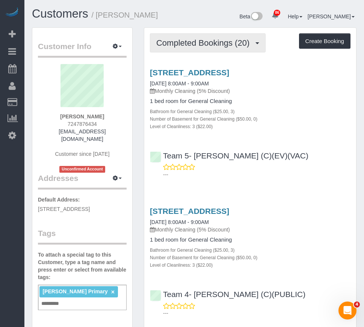
click at [214, 45] on span "Completed Bookings (20)" at bounding box center [204, 42] width 97 height 9
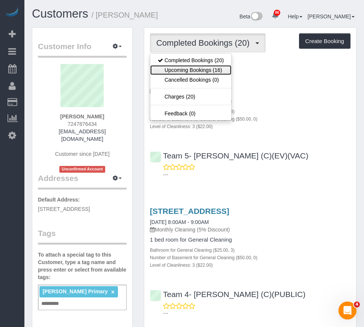
click at [219, 68] on link "Upcoming Bookings (16)" at bounding box center [190, 70] width 81 height 10
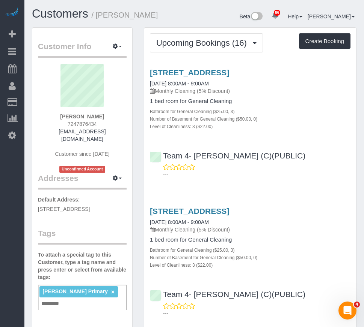
drag, startPoint x: 157, startPoint y: 12, endPoint x: 96, endPoint y: 18, distance: 61.1
click at [96, 18] on h1 "Customers / Bryan McCreery" at bounding box center [96, 14] width 129 height 13
copy small "[PERSON_NAME]"
click at [218, 17] on div "Beta 86 Your Notifications You have 0 alerts × You have 1 to charge for 09/29/2…" at bounding box center [264, 18] width 196 height 20
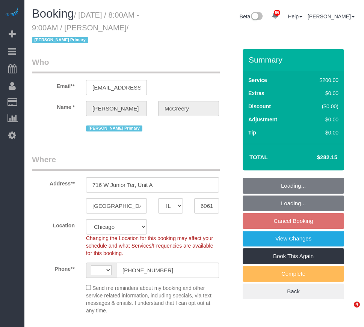
select select "IL"
select select "512"
select select "3"
select select "number:1"
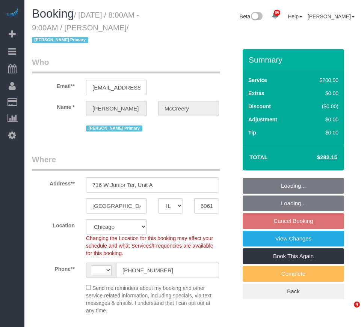
select select "number:65"
select select "number:139"
select select "number:106"
select select "string:US"
select select "object:1184"
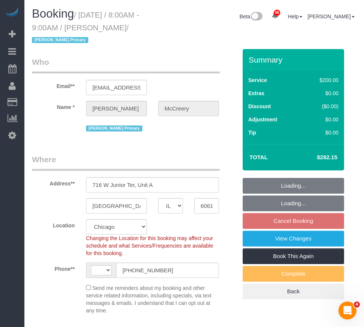
select select "3"
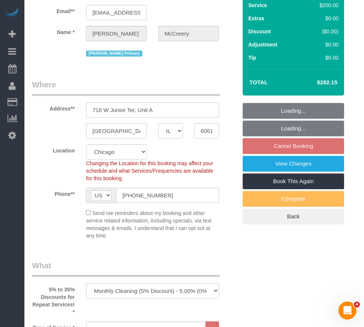
select select "object:1356"
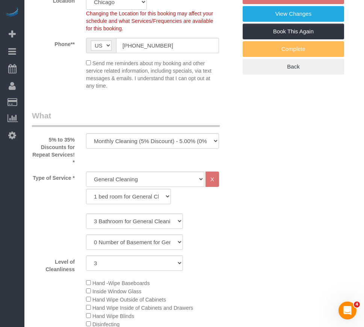
select select "spot1"
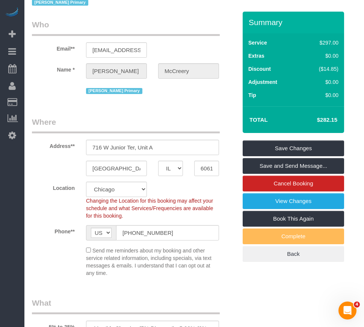
scroll to position [75, 0]
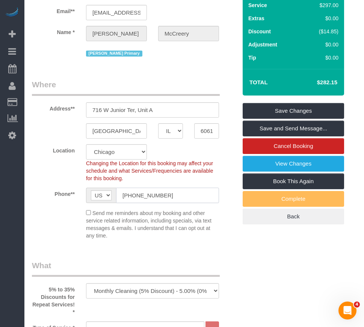
drag, startPoint x: 169, startPoint y: 194, endPoint x: 116, endPoint y: 198, distance: 53.1
click at [116, 198] on input "[PHONE_NUMBER]" at bounding box center [167, 195] width 103 height 15
click at [198, 242] on fieldset "Where Address** 716 W Junior Ter, Unit A Chicago AK AL AR AZ CA CO CT DC DE FL …" at bounding box center [134, 162] width 205 height 166
drag, startPoint x: 172, startPoint y: 194, endPoint x: 87, endPoint y: 196, distance: 84.8
click at [87, 196] on div "AF AL DZ AD AO AI AQ AG AR AM AW AU AT AZ BS BH BD BB BY BE BZ BJ BM BT BO BA B…" at bounding box center [152, 195] width 133 height 15
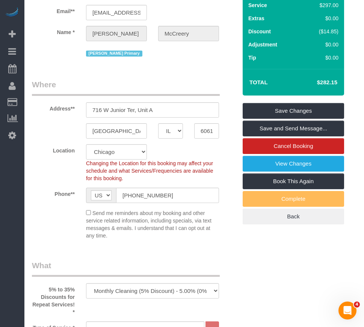
click at [159, 240] on div "Send me reminders about my booking and other service related information, inclu…" at bounding box center [152, 224] width 144 height 31
drag, startPoint x: 171, startPoint y: 194, endPoint x: 108, endPoint y: 252, distance: 85.5
click at [159, 224] on div "Send me reminders about my booking and other service related information, inclu…" at bounding box center [152, 224] width 144 height 31
drag, startPoint x: 170, startPoint y: 192, endPoint x: 102, endPoint y: 196, distance: 68.4
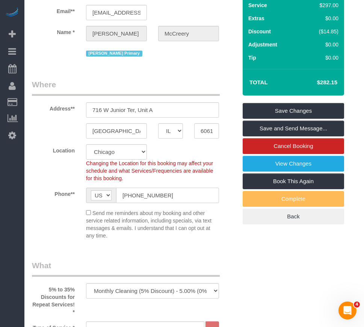
click at [102, 196] on div "AF AL DZ AD AO AI AQ AG AR AM AW AU AT AZ BS BH BD BB BY BE BZ BJ BM BT BO BA B…" at bounding box center [152, 195] width 133 height 15
drag, startPoint x: 148, startPoint y: 197, endPoint x: 74, endPoint y: 49, distance: 165.4
click at [74, 49] on div "[PERSON_NAME] Primary" at bounding box center [134, 53] width 216 height 12
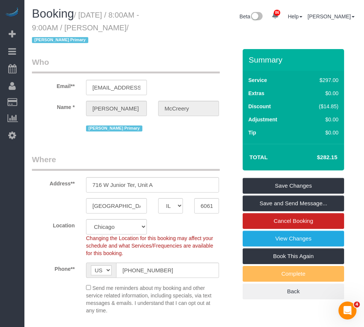
click at [135, 156] on legend "Where" at bounding box center [126, 162] width 188 height 17
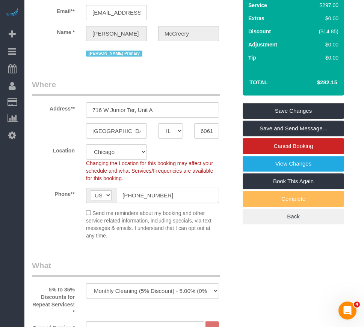
drag, startPoint x: 176, startPoint y: 195, endPoint x: 96, endPoint y: 192, distance: 79.9
click at [96, 192] on div "AF AL DZ AD AO AI AQ AG AR AM AW AU AT AZ BS BH BD BB BY BE BZ BJ BM BT BO BA B…" at bounding box center [152, 195] width 133 height 15
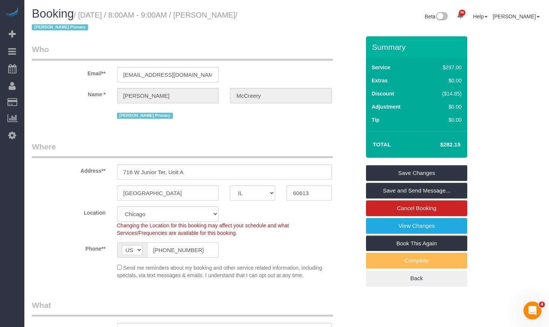
scroll to position [8, 0]
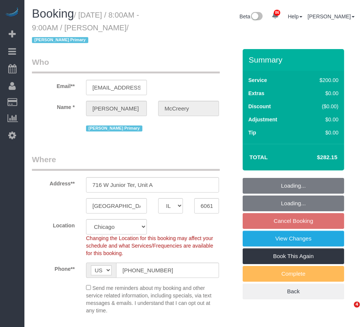
select select "IL"
select select "512"
select select "3"
select select "spot1"
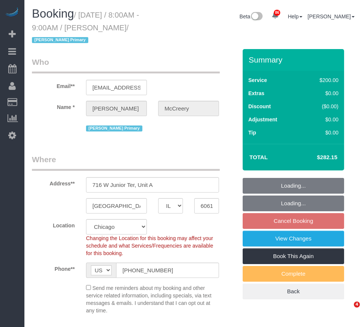
select select "number:1"
select select "number:65"
select select "number:139"
select select "number:106"
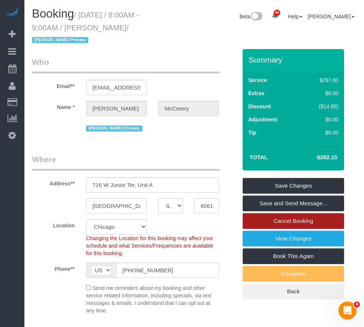
click at [308, 223] on link "Cancel Booking" at bounding box center [292, 221] width 101 height 16
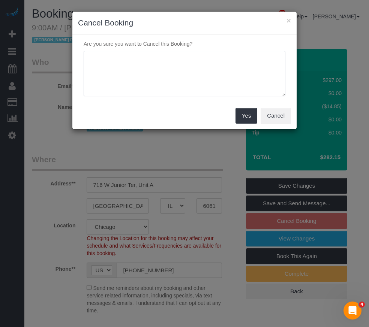
click at [146, 62] on textarea at bounding box center [185, 74] width 202 height 46
paste textarea "won’t be home the next few weeks"
click at [90, 57] on textarea at bounding box center [185, 74] width 202 height 46
click at [219, 60] on textarea at bounding box center [185, 74] width 202 height 46
click at [235, 74] on textarea at bounding box center [185, 74] width 202 height 46
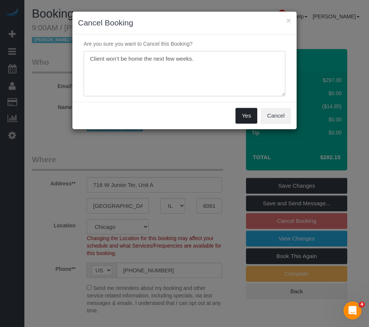
type textarea "Client won’t be home the next few weeks."
drag, startPoint x: 242, startPoint y: 118, endPoint x: 211, endPoint y: 43, distance: 81.2
click at [211, 43] on sui-modal "× Cancel Booking Are you sure you want to Cancel this Booking? Yes Cancel" at bounding box center [184, 71] width 224 height 118
drag, startPoint x: 216, startPoint y: 54, endPoint x: 33, endPoint y: 42, distance: 183.1
click at [33, 42] on div "× Cancel Booking Are you sure you want to Cancel this Booking? Yes Cancel" at bounding box center [184, 163] width 369 height 327
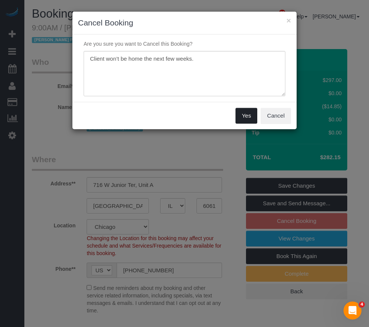
click at [245, 117] on button "Yes" at bounding box center [247, 116] width 22 height 16
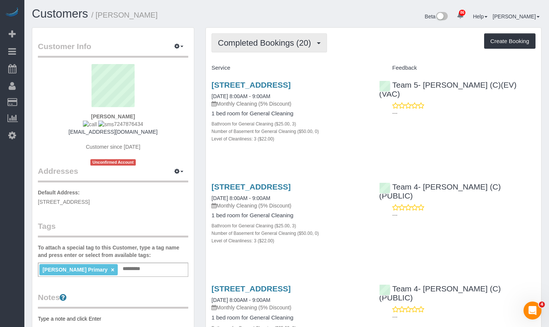
click at [281, 42] on span "Completed Bookings (20)" at bounding box center [266, 42] width 97 height 9
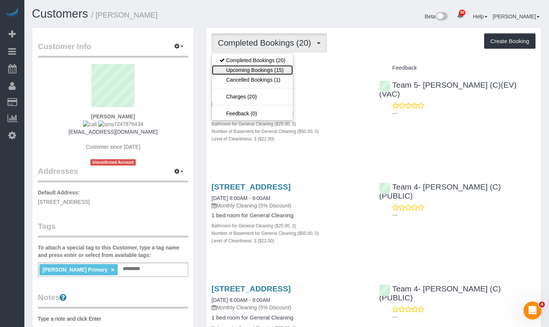
click at [274, 74] on link "Upcoming Bookings (15)" at bounding box center [252, 70] width 81 height 10
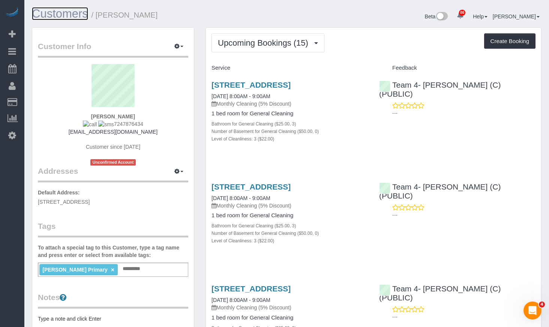
click at [56, 14] on link "Customers" at bounding box center [60, 13] width 56 height 13
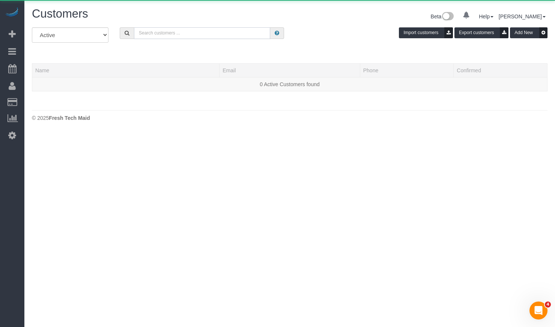
click at [187, 34] on input "text" at bounding box center [202, 33] width 136 height 12
paste input "[PERSON_NAME]"
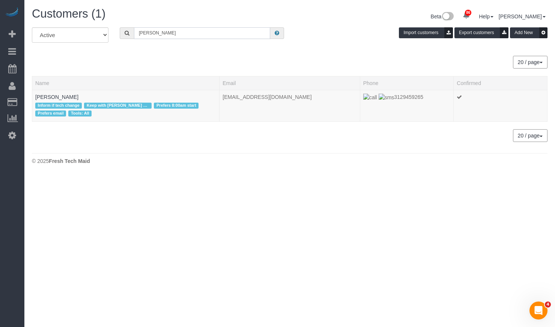
drag, startPoint x: 215, startPoint y: 31, endPoint x: 16, endPoint y: 0, distance: 201.9
click at [0, 14] on html "86 Beta Your Notifications You have 0 alerts × You have 1 to charge for 09/29/2…" at bounding box center [277, 163] width 555 height 327
paste input "Emily Di Giuli"
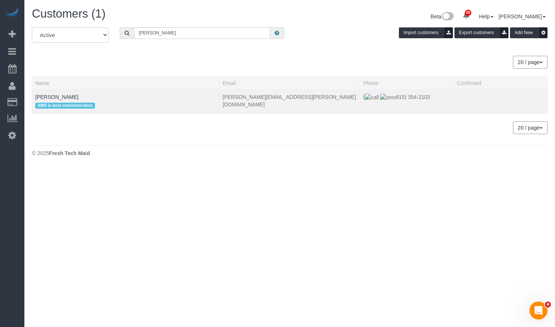
drag, startPoint x: 431, startPoint y: 96, endPoint x: 384, endPoint y: 103, distance: 47.7
click at [384, 103] on td "( 815) 354-2103" at bounding box center [407, 102] width 94 height 24
copy span "815) 354-2103"
drag, startPoint x: 194, startPoint y: 34, endPoint x: 75, endPoint y: 34, distance: 118.5
click at [83, 35] on div "All Active Archived Emily Di Giulio Import customers Export customers Add New" at bounding box center [289, 37] width 527 height 21
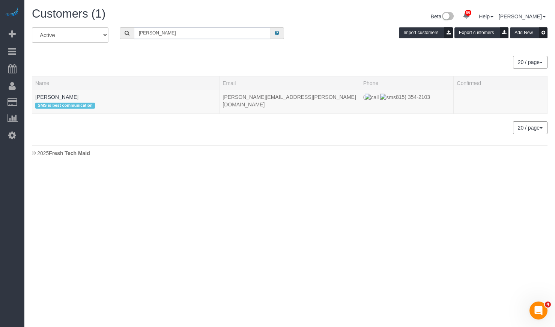
paste input "Lara Sanoica"
drag, startPoint x: 179, startPoint y: 38, endPoint x: 77, endPoint y: 35, distance: 102.8
click at [77, 36] on div "All Active Archived Lara Sanoica Import customers Export customers Add New" at bounding box center [289, 37] width 527 height 21
paste input "Emily Di Giulio"
type input "Emily Di Giulio"
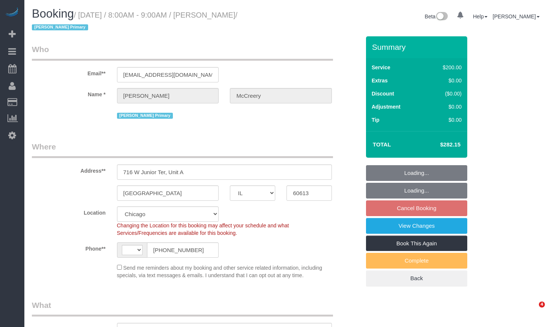
select select "IL"
select select "string:[GEOGRAPHIC_DATA]"
select select "object:817"
select select "number:1"
select select "number:65"
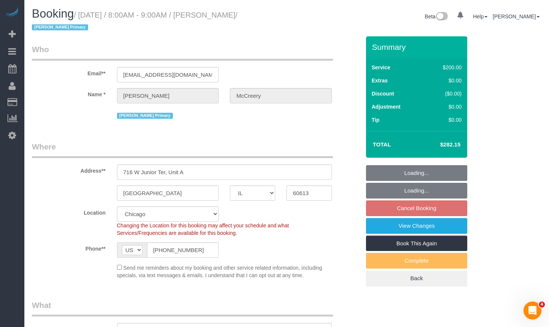
select select "number:139"
select select "number:106"
select select "object:1134"
select select "512"
select select "3"
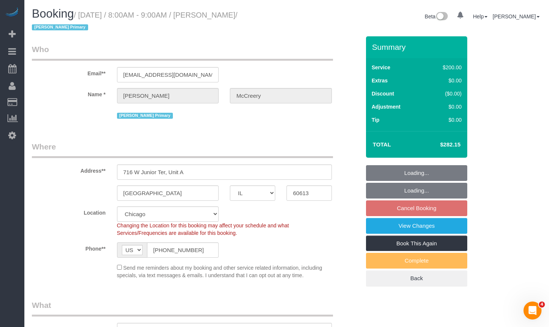
select select "3"
select select "spot1"
select select "3"
drag, startPoint x: 443, startPoint y: 144, endPoint x: 469, endPoint y: 141, distance: 25.6
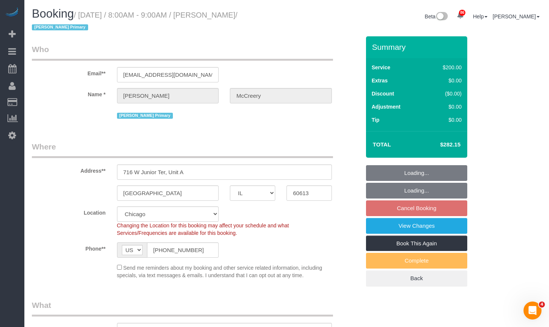
click at [469, 141] on div "Summary Service $200.00 Extras $0.00 Discount ($0.00) Adjustment $0.00 Tip $0.00" at bounding box center [425, 169] width 128 height 266
copy table "Total $"
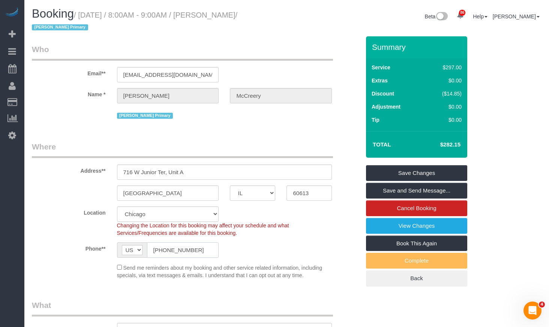
drag, startPoint x: 192, startPoint y: 247, endPoint x: 72, endPoint y: 243, distance: 119.7
click at [72, 243] on div "Phone** AF AL DZ AD AO AI AQ AG AR AM AW AU AT AZ BS BH BD BB BY BE BZ BJ BM BT…" at bounding box center [196, 250] width 340 height 15
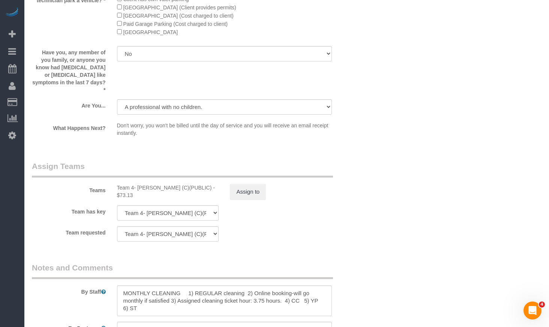
scroll to position [1330, 0]
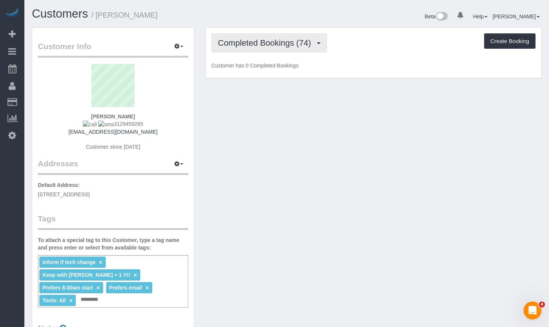
click at [296, 47] on span "Completed Bookings (74)" at bounding box center [266, 42] width 97 height 9
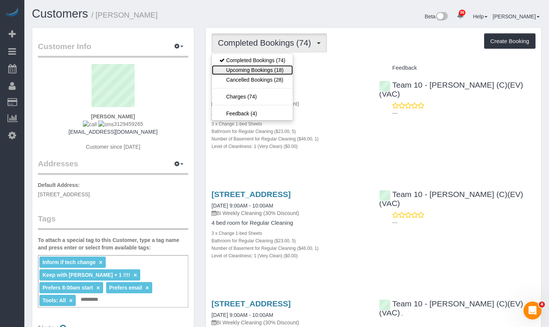
click at [287, 73] on link "Upcoming Bookings (18)" at bounding box center [252, 70] width 81 height 10
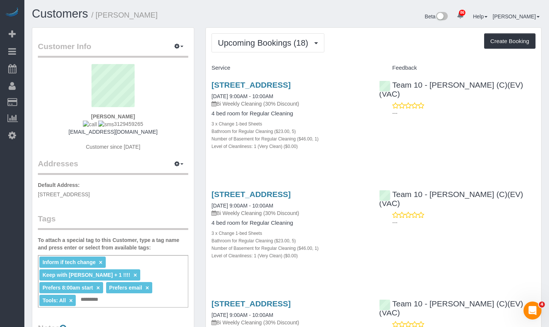
drag, startPoint x: 312, startPoint y: 86, endPoint x: 373, endPoint y: 48, distance: 70.9
click at [373, 48] on div "Upcoming Bookings (18) Completed Bookings (74) Upcoming Bookings (18) Cancelled…" at bounding box center [374, 42] width 324 height 19
click at [288, 45] on span "Upcoming Bookings (18)" at bounding box center [265, 42] width 94 height 9
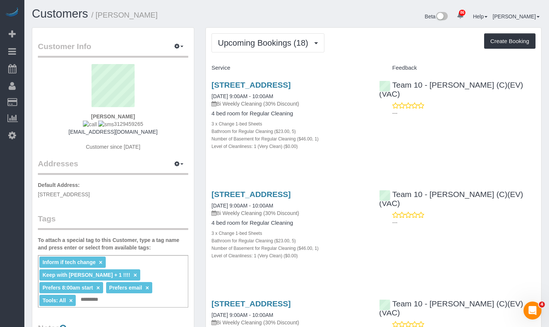
scroll to position [38, 0]
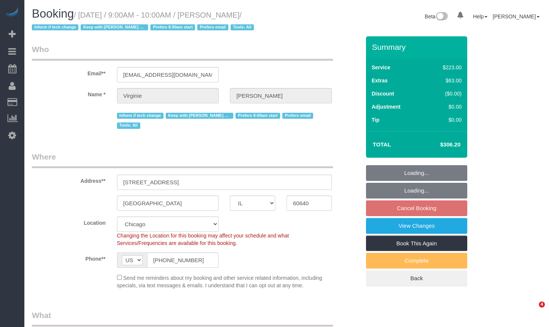
select select "IL"
select select "512"
select select "5"
select select "1"
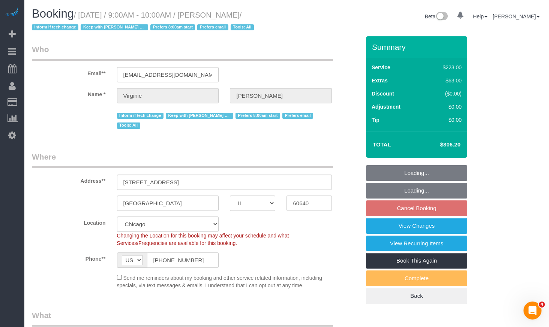
select select "object:982"
select select "number:1"
select select "number:65"
select select "number:139"
select select "number:104"
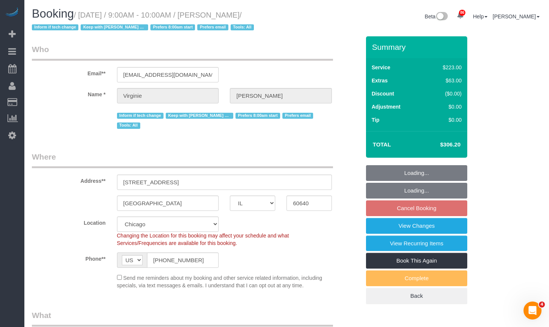
select select "object:1320"
select select "5"
select select "1"
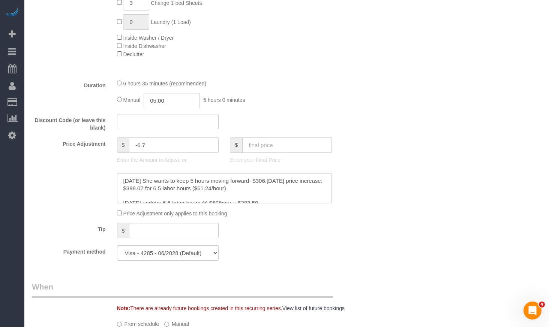
scroll to position [675, 0]
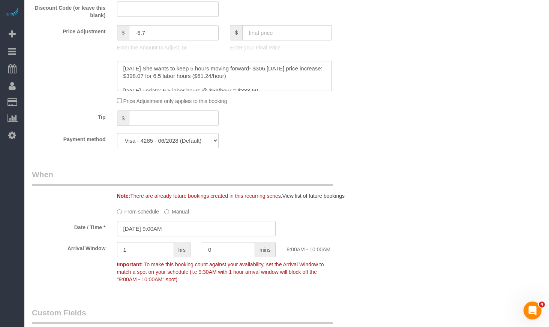
click at [172, 234] on input "[DATE] 9:00AM" at bounding box center [196, 228] width 159 height 15
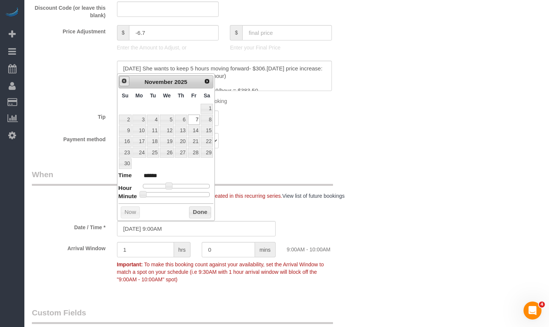
click at [125, 79] on span "Prev" at bounding box center [124, 81] width 6 height 6
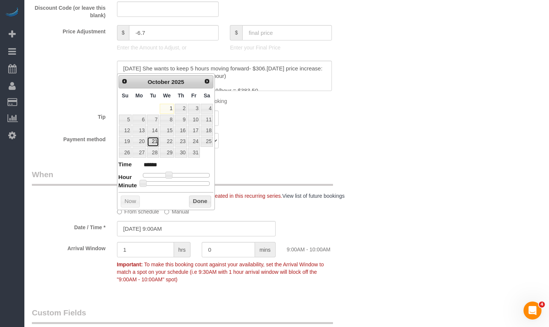
click at [155, 143] on link "21" at bounding box center [153, 142] width 12 height 10
type input "[DATE] 9:00AM"
click at [197, 203] on button "Done" at bounding box center [200, 202] width 22 height 12
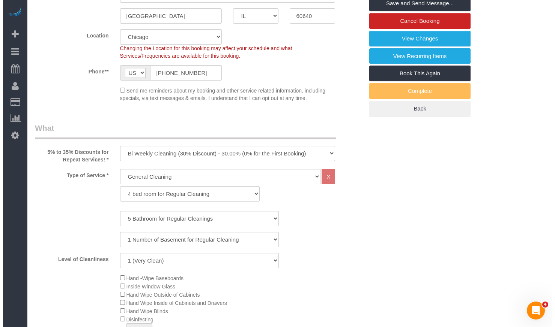
scroll to position [0, 0]
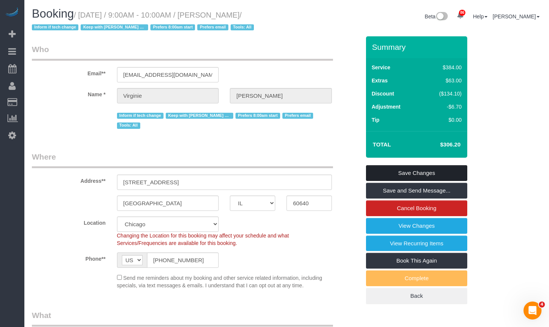
click at [409, 167] on link "Save Changes" at bounding box center [416, 173] width 101 height 16
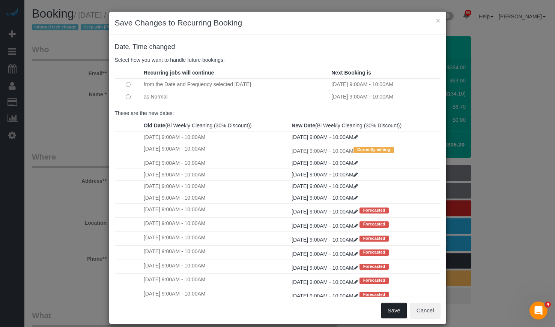
click at [391, 316] on button "Save" at bounding box center [394, 311] width 26 height 16
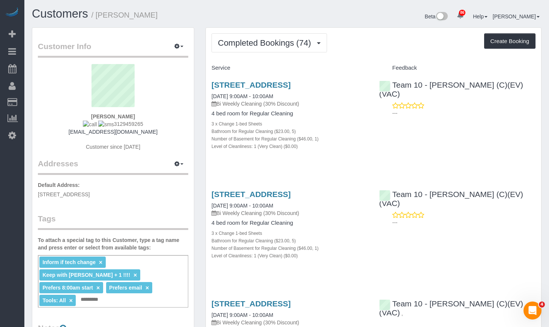
click at [278, 51] on button "Completed Bookings (74)" at bounding box center [270, 42] width 116 height 19
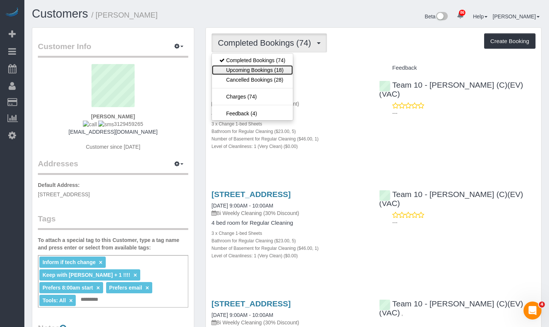
click at [274, 72] on link "Upcoming Bookings (18)" at bounding box center [252, 70] width 81 height 10
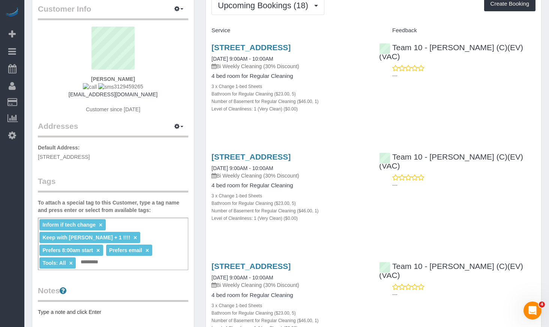
scroll to position [75, 0]
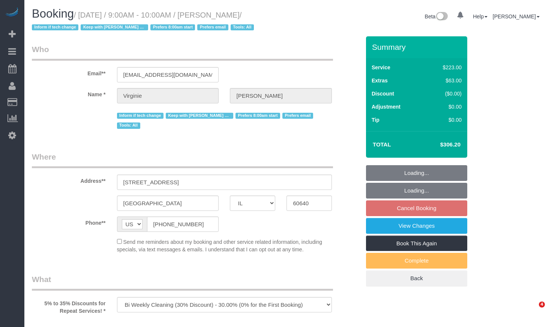
select select "IL"
select select "512"
select select "5"
select select "1"
select select "number:1"
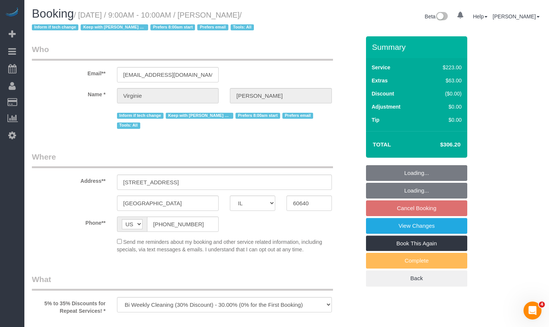
select select "number:65"
select select "number:139"
select select "number:104"
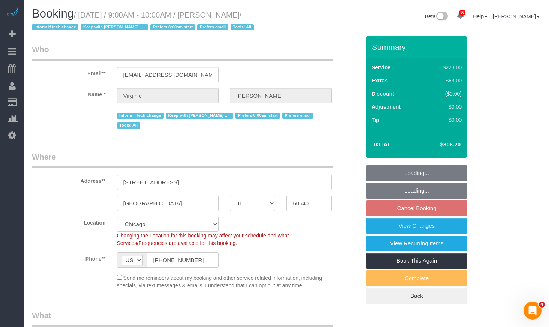
select select "object:1219"
drag, startPoint x: 273, startPoint y: 15, endPoint x: 222, endPoint y: 15, distance: 50.6
click at [222, 15] on div "Booking / [DATE] / 9:00AM - 10:00AM / [PERSON_NAME] / Inform if tech change Kee…" at bounding box center [156, 22] width 261 height 29
select select "5"
select select "1"
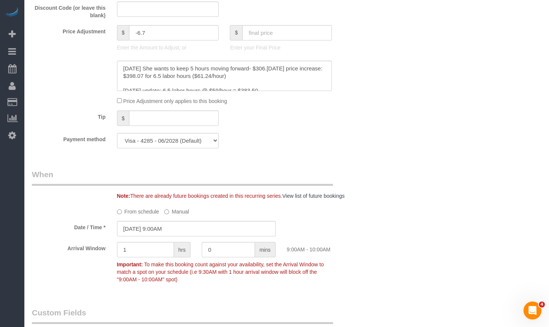
scroll to position [788, 0]
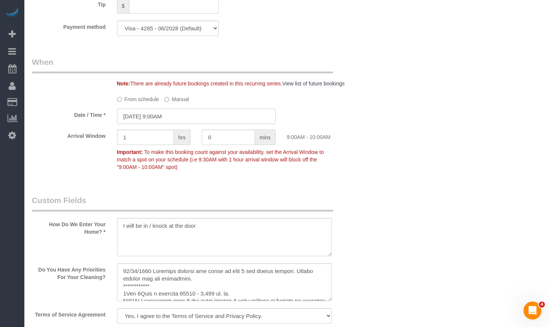
drag, startPoint x: 186, startPoint y: 110, endPoint x: 188, endPoint y: 119, distance: 8.8
click at [186, 110] on input "[DATE] 9:00AM" at bounding box center [196, 116] width 159 height 15
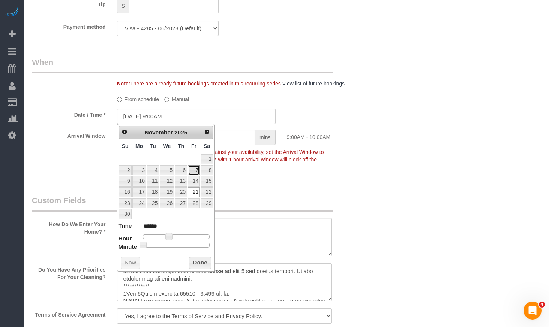
drag, startPoint x: 196, startPoint y: 173, endPoint x: 191, endPoint y: 221, distance: 48.3
click at [195, 173] on link "7" at bounding box center [194, 170] width 12 height 10
type input "[DATE] 9:00AM"
click at [199, 267] on button "Done" at bounding box center [200, 263] width 22 height 12
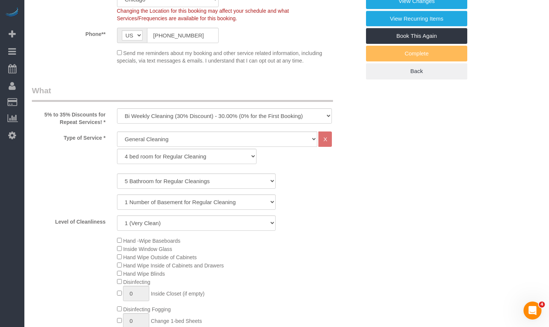
scroll to position [75, 0]
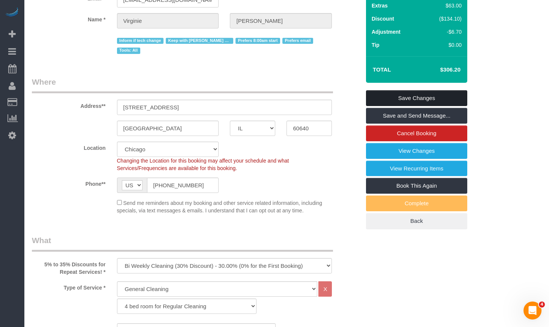
click at [415, 101] on link "Save Changes" at bounding box center [416, 98] width 101 height 16
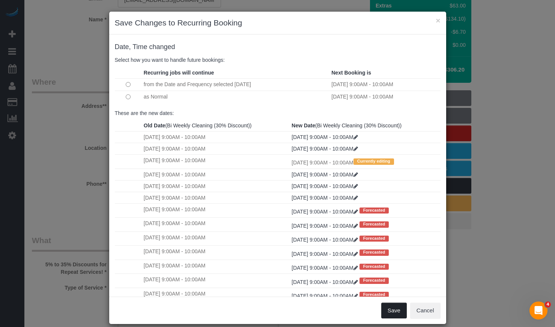
click at [389, 307] on button "Save" at bounding box center [394, 311] width 26 height 16
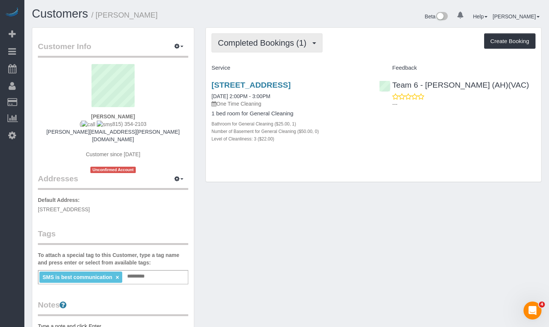
click at [260, 42] on span "Completed Bookings (1)" at bounding box center [264, 42] width 92 height 9
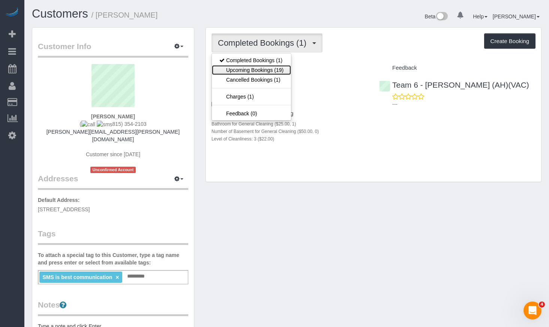
drag, startPoint x: 259, startPoint y: 67, endPoint x: 261, endPoint y: 60, distance: 6.9
click at [259, 67] on link "Upcoming Bookings (19)" at bounding box center [251, 70] width 79 height 10
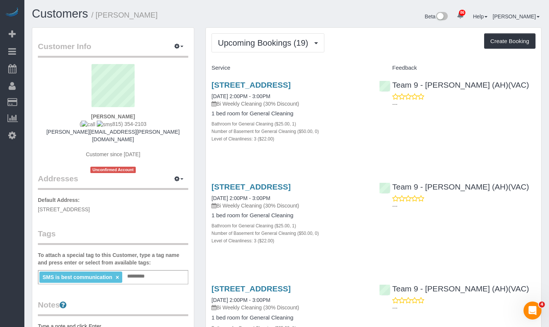
click at [421, 49] on div "Upcoming Bookings (19) Completed Bookings (1) Upcoming Bookings (19) Cancelled …" at bounding box center [374, 42] width 324 height 19
click at [266, 44] on span "Upcoming Bookings (19)" at bounding box center [265, 42] width 94 height 9
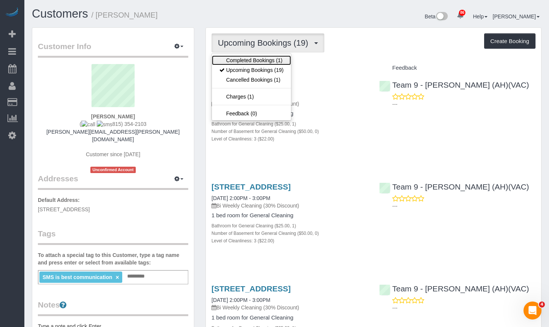
click at [279, 57] on link "Completed Bookings (1)" at bounding box center [251, 61] width 79 height 10
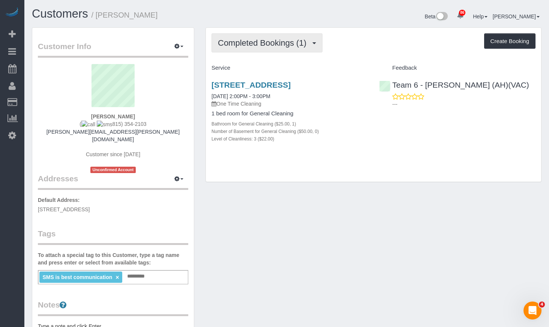
click at [290, 46] on span "Completed Bookings (1)" at bounding box center [264, 42] width 92 height 9
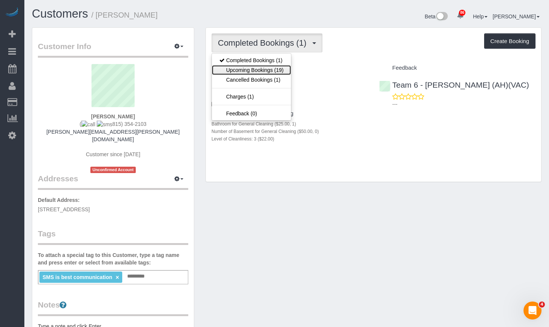
click at [270, 74] on link "Upcoming Bookings (19)" at bounding box center [251, 70] width 79 height 10
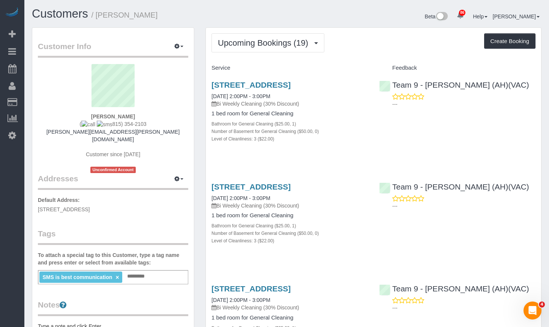
click at [303, 26] on div "Beta 86 Your Notifications You have 0 alerts × You have 1 to charge for 09/29/2…" at bounding box center [417, 18] width 261 height 20
click at [273, 41] on span "Upcoming Bookings (19)" at bounding box center [265, 42] width 94 height 9
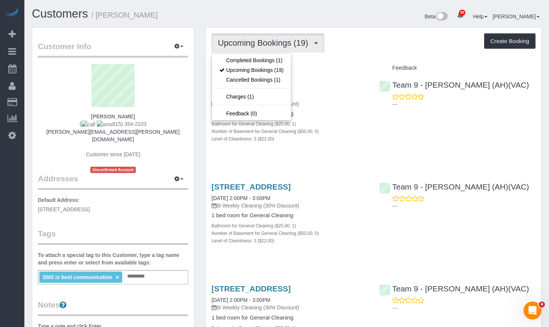
click at [375, 34] on div "Upcoming Bookings (19) Completed Bookings (1) Upcoming Bookings (19) Cancelled …" at bounding box center [374, 42] width 324 height 19
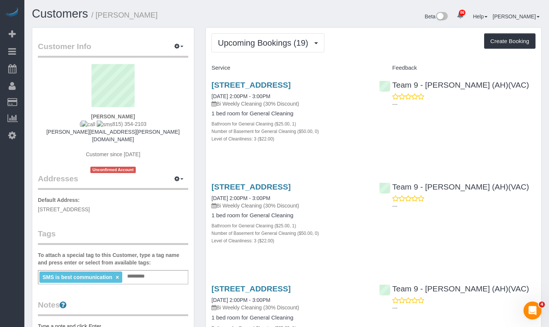
drag, startPoint x: 173, startPoint y: 17, endPoint x: 97, endPoint y: 20, distance: 75.8
click at [97, 20] on h1 "Customers / Emily Di Giulio" at bounding box center [156, 14] width 249 height 13
copy small "Emily Di Giulio"
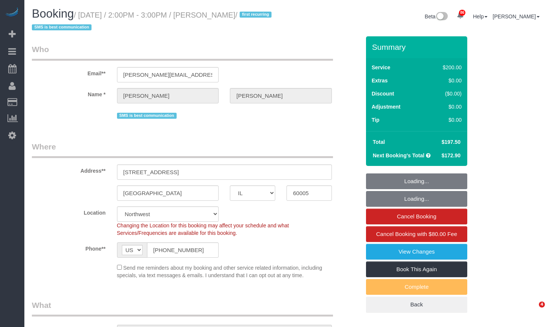
select select "IL"
select select "512"
select select "3"
select select "string:fspay-46461b0c-2964-4b41-a651-97e1274448d7"
select select "number:1"
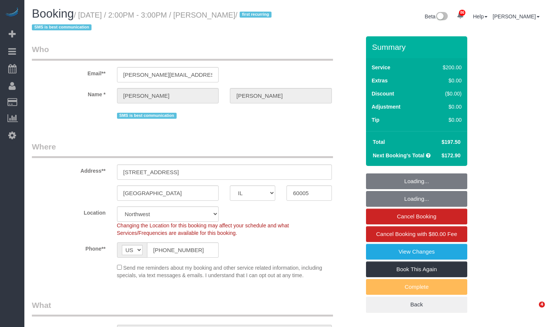
select select "number:58"
select select "number:138"
select select "number:107"
select select "object:1352"
select select "IL"
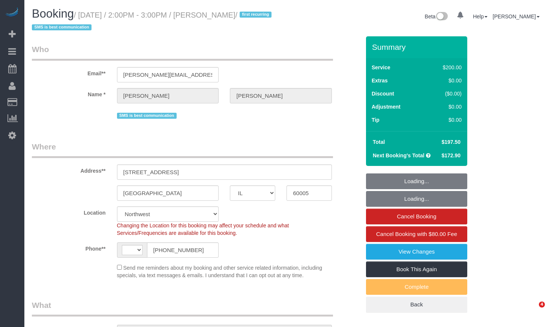
select select "string:fspay-46461b0c-2964-4b41-a651-97e1274448d7"
select select "512"
select select "3"
select select "number:1"
select select "number:58"
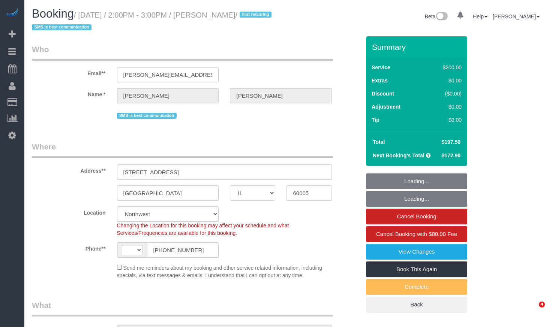
select select "number:138"
select select "number:107"
select select "string:[GEOGRAPHIC_DATA]"
select select "object:949"
select select "3"
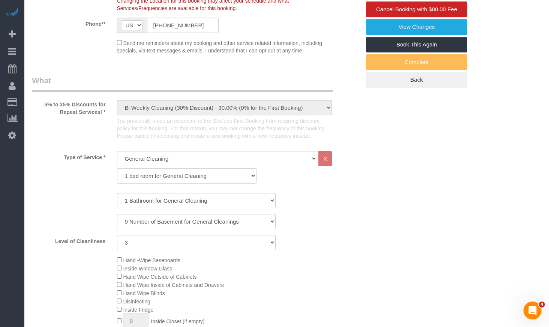
select select "object:1355"
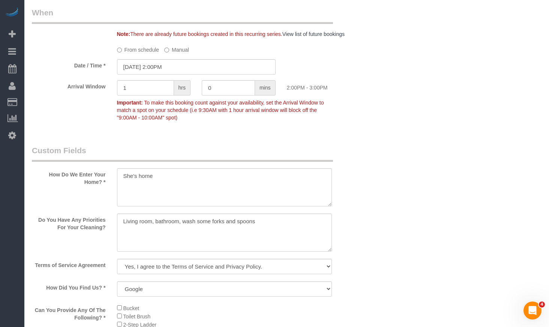
scroll to position [900, 0]
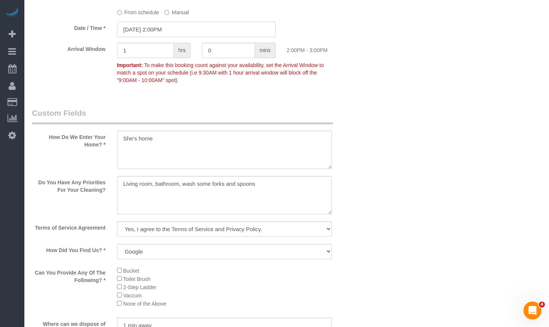
click at [154, 31] on input "[DATE] 2:00PM" at bounding box center [196, 29] width 159 height 15
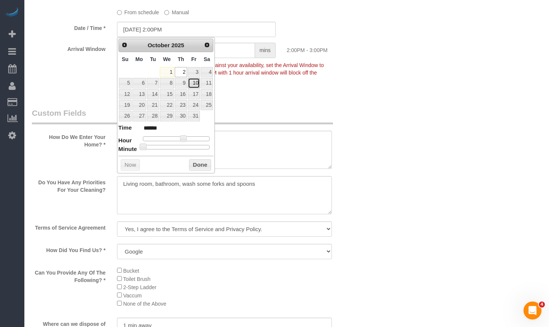
click at [198, 84] on link "10" at bounding box center [194, 83] width 12 height 10
type input "[DATE] 2:00PM"
click at [201, 164] on button "Done" at bounding box center [200, 165] width 22 height 12
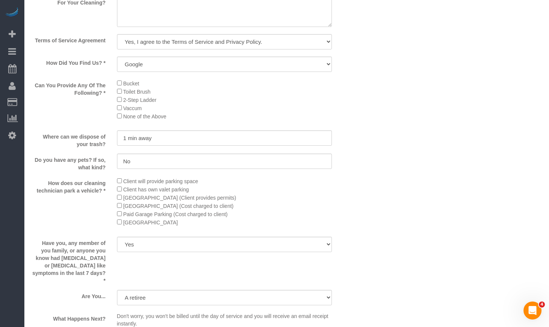
scroll to position [1388, 0]
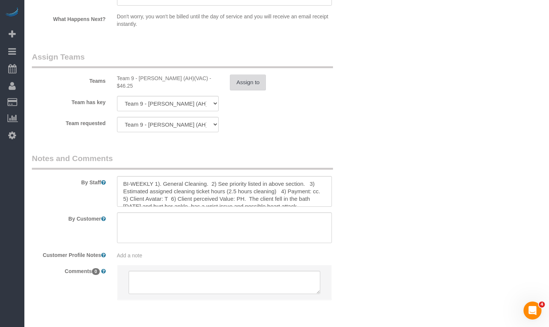
click at [249, 82] on button "Assign to" at bounding box center [248, 83] width 36 height 16
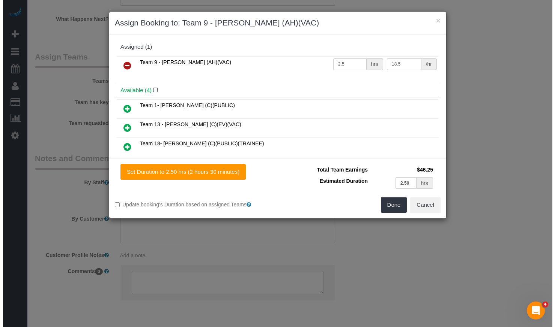
scroll to position [1387, 0]
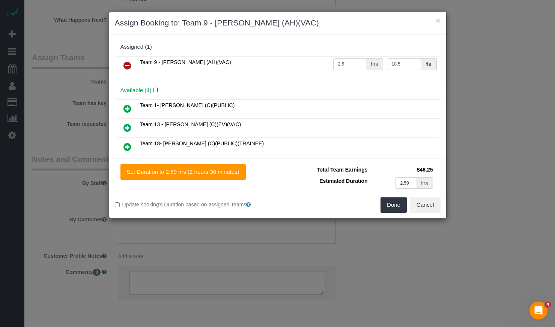
click at [128, 65] on icon at bounding box center [127, 65] width 8 height 9
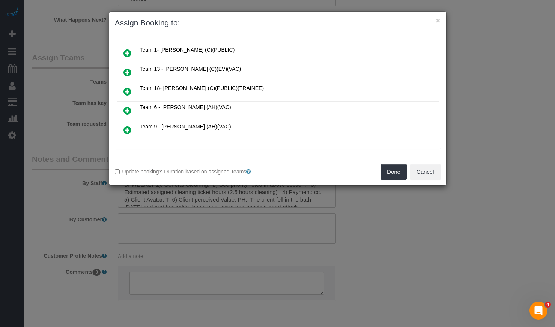
click at [125, 110] on icon at bounding box center [127, 110] width 8 height 9
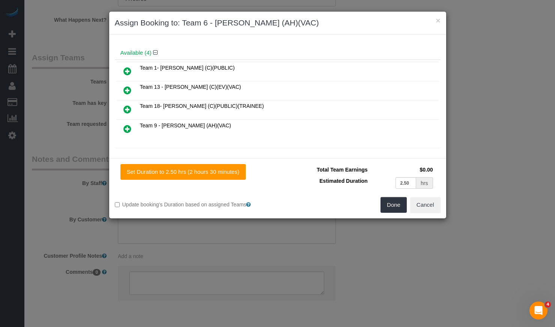
scroll to position [55, 0]
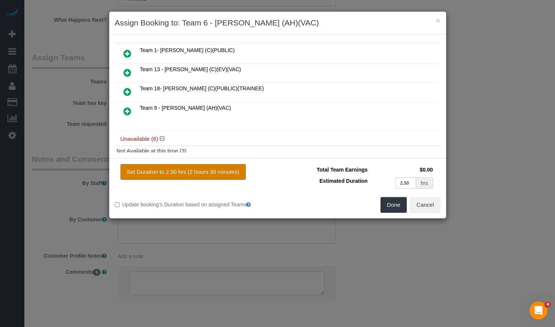
drag, startPoint x: 201, startPoint y: 172, endPoint x: 333, endPoint y: 209, distance: 136.8
click at [201, 173] on button "Set Duration to 2.50 hrs (2 hours 30 minutes)" at bounding box center [182, 172] width 125 height 16
type input "2.50"
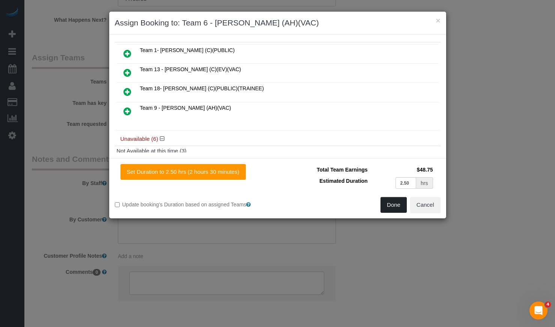
click at [399, 209] on button "Done" at bounding box center [393, 205] width 26 height 16
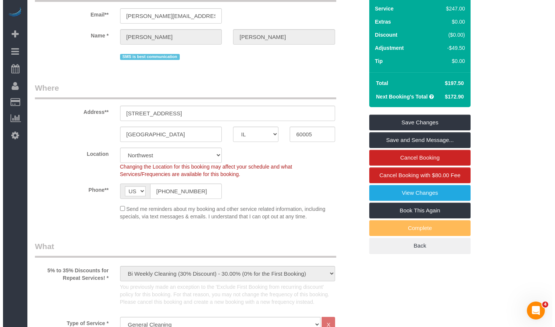
scroll to position [0, 0]
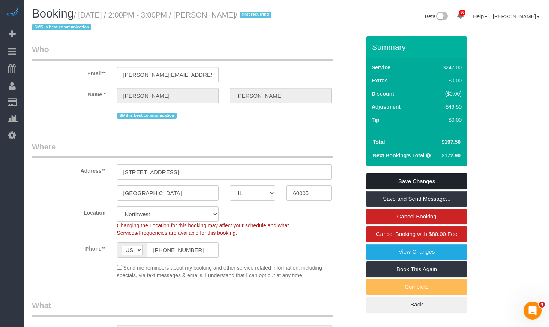
click at [424, 177] on link "Save Changes" at bounding box center [416, 182] width 101 height 16
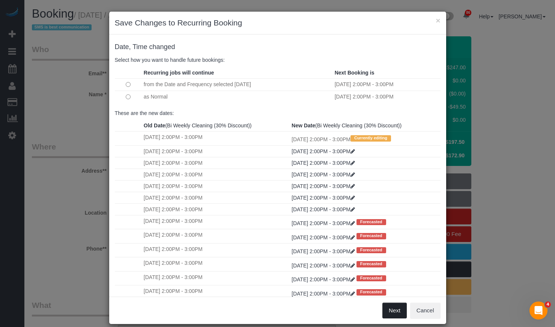
click at [388, 312] on button "Next" at bounding box center [394, 311] width 24 height 16
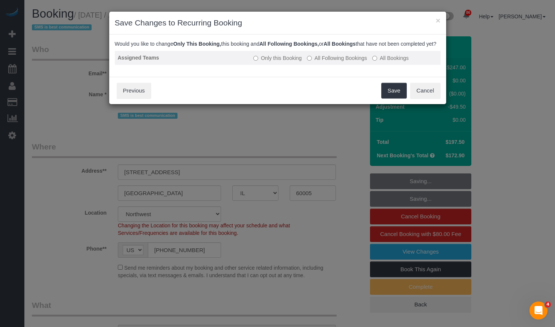
click at [331, 62] on label "All Following Bookings" at bounding box center [337, 58] width 60 height 8
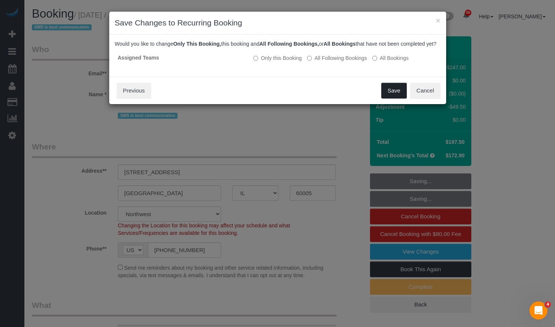
click at [399, 99] on button "Save" at bounding box center [394, 91] width 26 height 16
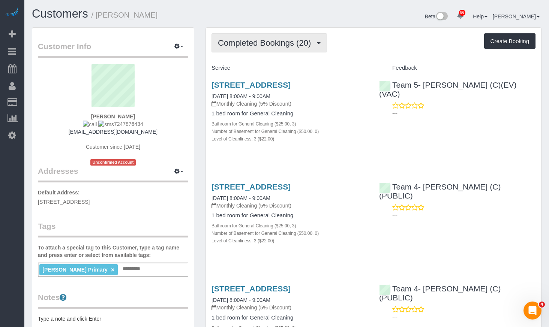
click at [282, 44] on span "Completed Bookings (20)" at bounding box center [266, 42] width 97 height 9
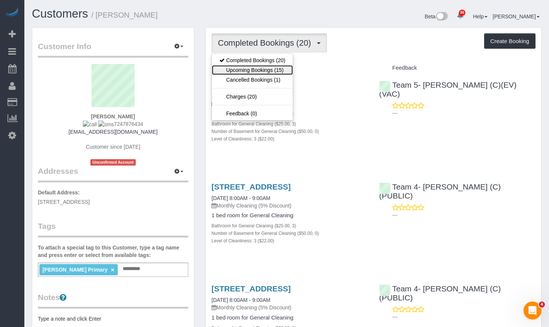
click at [284, 65] on link "Upcoming Bookings (15)" at bounding box center [252, 70] width 81 height 10
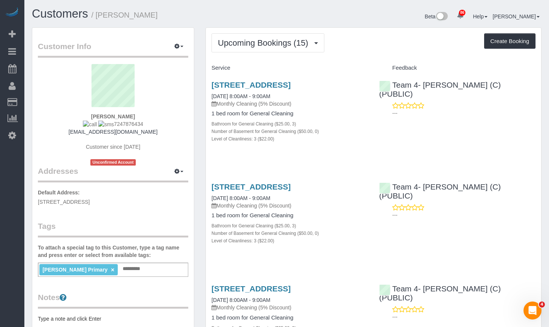
drag, startPoint x: 174, startPoint y: 16, endPoint x: 99, endPoint y: 18, distance: 74.7
click at [99, 18] on h1 "Customers / [PERSON_NAME]" at bounding box center [156, 14] width 249 height 13
copy small "[PERSON_NAME]"
drag, startPoint x: 281, startPoint y: 45, endPoint x: 282, endPoint y: 50, distance: 4.6
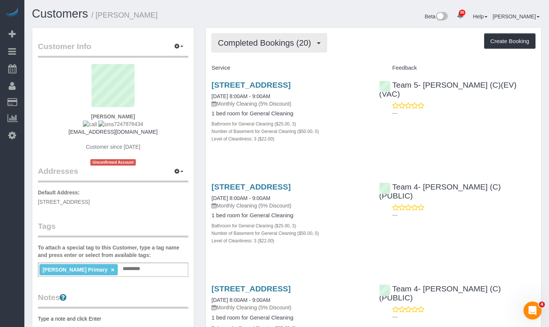
click at [281, 48] on button "Completed Bookings (20)" at bounding box center [270, 42] width 116 height 19
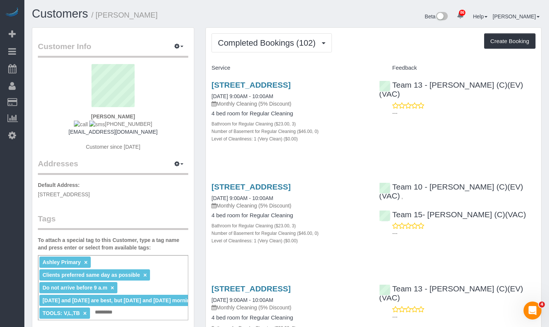
drag, startPoint x: 152, startPoint y: 18, endPoint x: 116, endPoint y: 21, distance: 36.5
click at [116, 21] on div "Customers / Ted Hardin" at bounding box center [156, 16] width 261 height 16
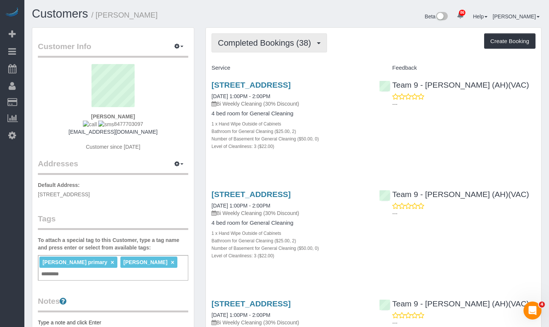
click at [290, 38] on span "Completed Bookings (38)" at bounding box center [266, 42] width 97 height 9
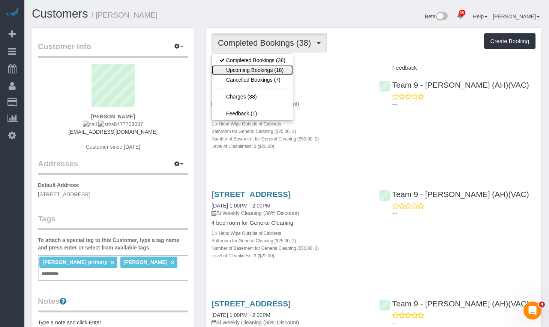
click at [275, 72] on link "Upcoming Bookings (18)" at bounding box center [252, 70] width 81 height 10
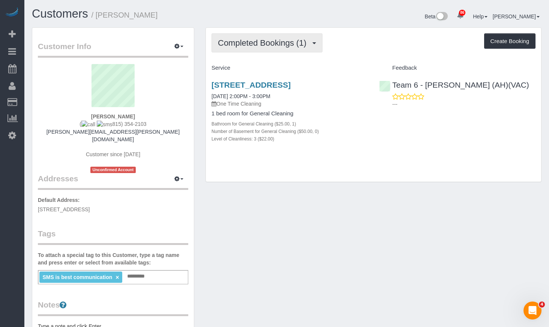
click at [305, 45] on span "Completed Bookings (1)" at bounding box center [264, 42] width 92 height 9
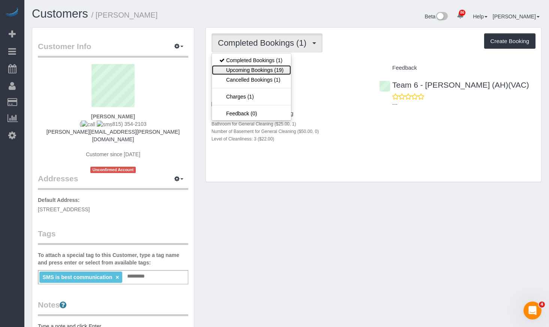
click at [284, 68] on link "Upcoming Bookings (19)" at bounding box center [251, 70] width 79 height 10
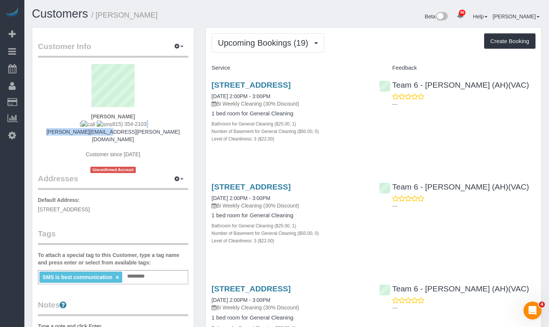
drag, startPoint x: 135, startPoint y: 125, endPoint x: 117, endPoint y: 128, distance: 17.8
click at [117, 128] on div "Emily Di Giulio ( 815) 354-2103 emily.mones@gmail.com Customer since 2025 Uncon…" at bounding box center [113, 118] width 150 height 109
click at [149, 123] on div "Emily Di Giulio ( 815) 354-2103 emily.mones@gmail.com Customer since 2025 Uncon…" at bounding box center [113, 118] width 150 height 109
drag, startPoint x: 150, startPoint y: 124, endPoint x: 107, endPoint y: 125, distance: 43.1
click at [107, 125] on div "Emily Di Giulio ( 815) 354-2103 emily.mones@gmail.com Customer since 2025 Uncon…" at bounding box center [113, 118] width 150 height 109
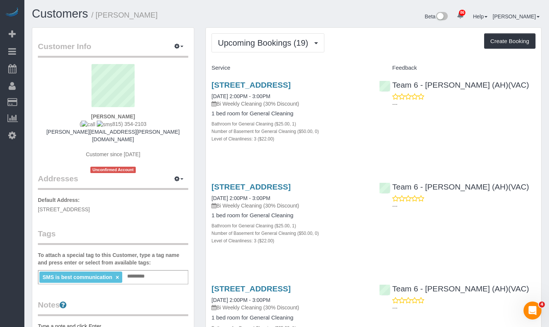
click at [153, 119] on div "Emily Di Giulio ( 815) 354-2103 emily.mones@gmail.com Customer since 2025 Uncon…" at bounding box center [113, 118] width 150 height 109
drag, startPoint x: 153, startPoint y: 126, endPoint x: 105, endPoint y: 125, distance: 47.7
click at [105, 125] on div "Emily Di Giulio ( 815) 354-2103 emily.mones@gmail.com Customer since 2025 Uncon…" at bounding box center [113, 118] width 150 height 109
copy span "815) 354-2103"
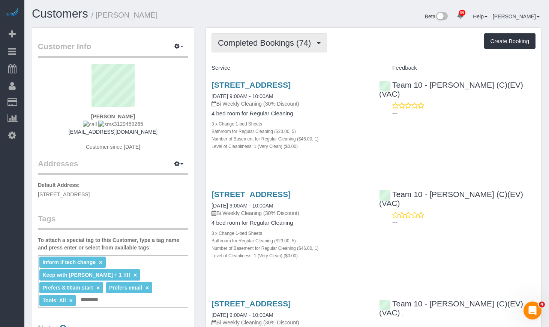
click at [296, 41] on span "Completed Bookings (74)" at bounding box center [266, 42] width 97 height 9
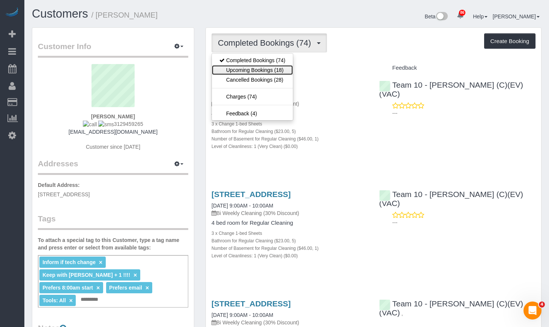
drag, startPoint x: 286, startPoint y: 69, endPoint x: 329, endPoint y: 49, distance: 47.3
click at [286, 69] on link "Upcoming Bookings (18)" at bounding box center [252, 70] width 81 height 10
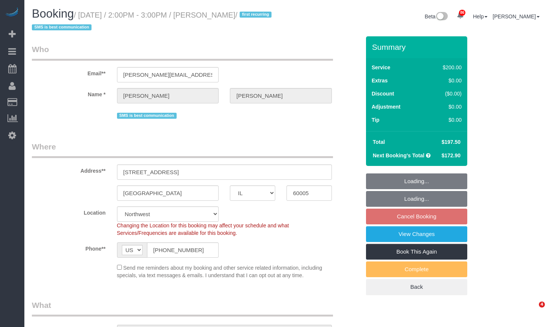
select select "IL"
select select "512"
select select "3"
select select "string:fspay-46461b0c-2964-4b41-a651-97e1274448d7"
select select "number:1"
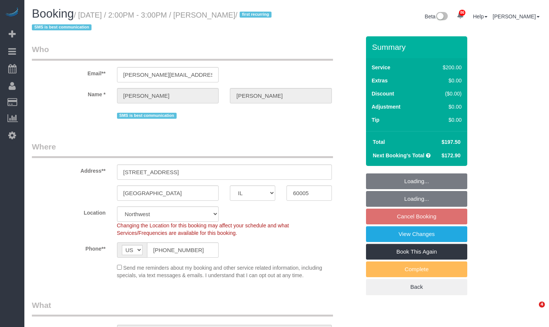
select select "number:58"
select select "number:138"
select select "number:107"
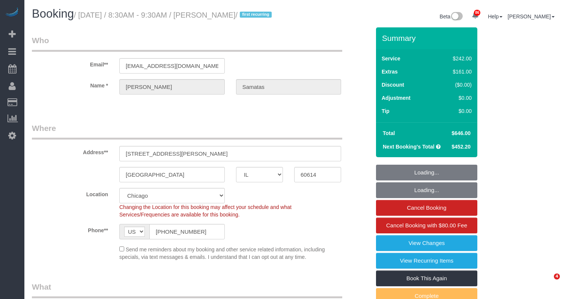
select select "IL"
select select "512"
select select "number:1"
select select "number:58"
select select "number:139"
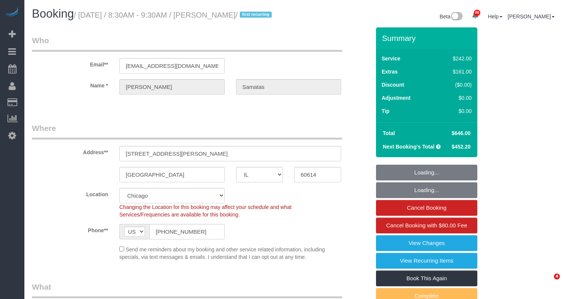
select select "number:104"
select select "6"
select select "1"
select select "5"
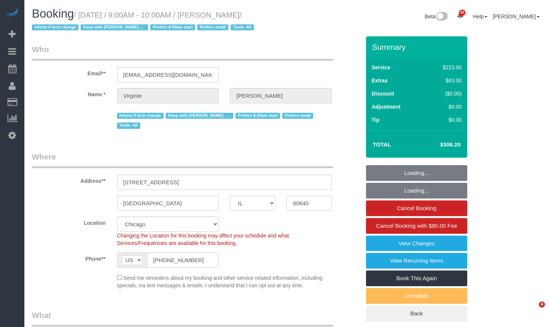
select select "IL"
select select "512"
select select "5"
select select "1"
select select "number:1"
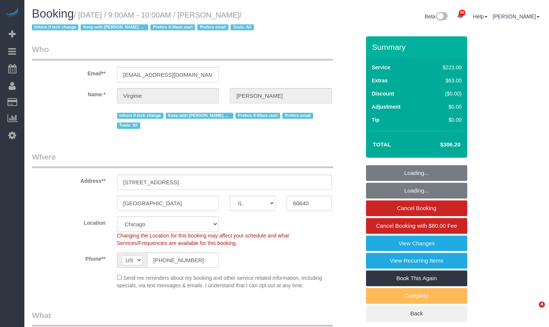
select select "number:65"
select select "number:139"
select select "number:104"
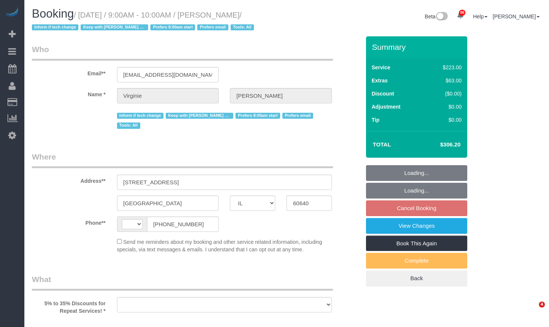
select select "IL"
select select "string:fspay-b446e2c6-7562-471c-8de9-c6ba265a5933"
select select "number:1"
select select "number:65"
select select "number:139"
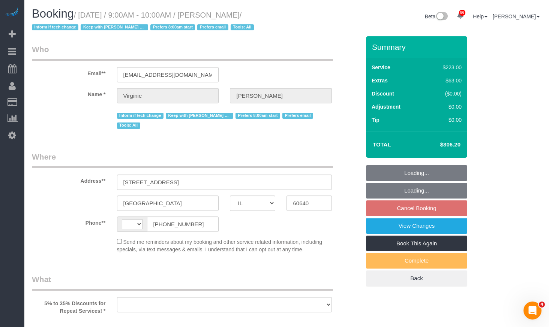
select select "number:104"
select select "string:[GEOGRAPHIC_DATA]"
select select "object:1208"
select select "512"
select select "5"
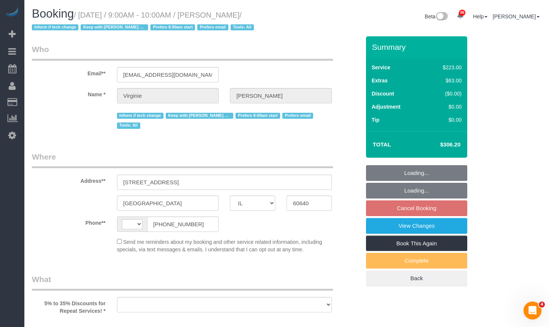
select select "1"
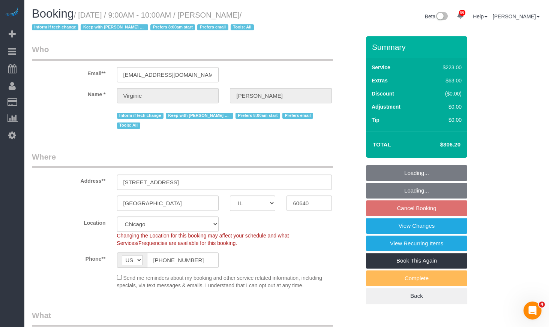
select select "object:1320"
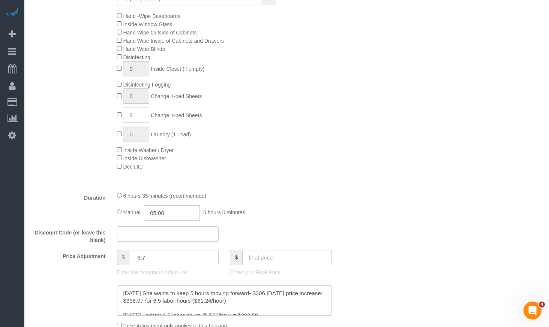
select select "5"
select select "1"
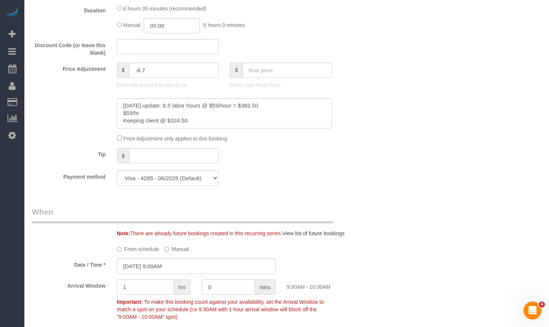
scroll to position [863, 0]
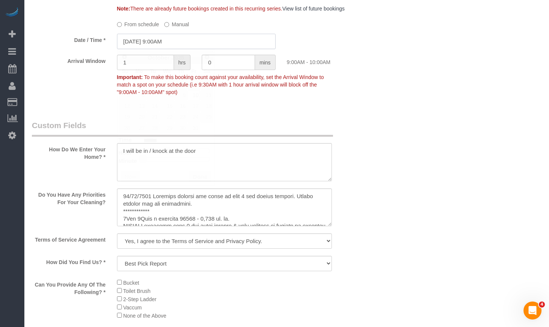
click at [163, 43] on input "10/10/2025 9:00AM" at bounding box center [196, 41] width 159 height 15
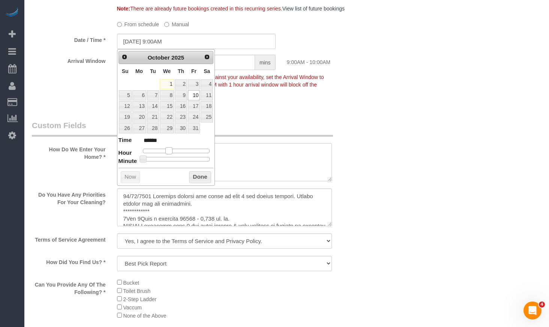
type input "10/10/2025 8:00AM"
type input "******"
click at [166, 151] on span at bounding box center [166, 150] width 7 height 7
click at [206, 177] on button "Done" at bounding box center [200, 177] width 22 height 12
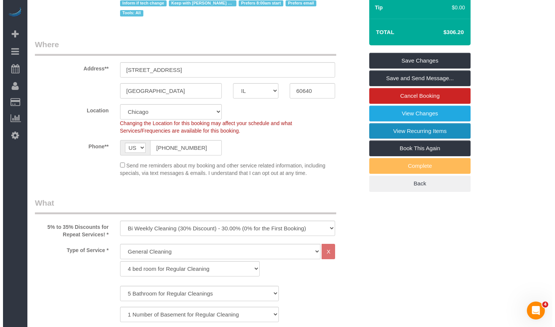
scroll to position [0, 0]
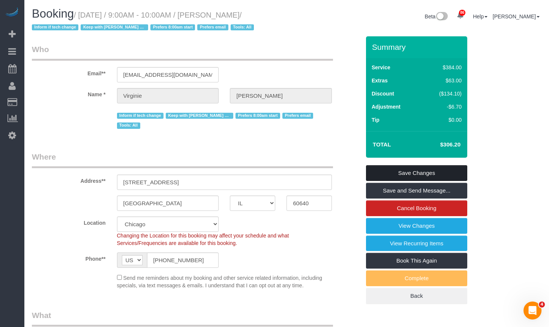
click at [419, 167] on link "Save Changes" at bounding box center [416, 173] width 101 height 16
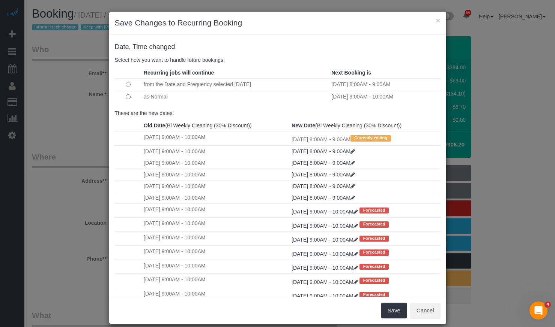
click at [204, 75] on strong "Recurring jobs will continue" at bounding box center [179, 73] width 70 height 6
click at [136, 96] on td at bounding box center [128, 97] width 27 height 12
click at [132, 85] on td at bounding box center [128, 84] width 27 height 12
click at [122, 99] on td at bounding box center [128, 97] width 27 height 12
click at [125, 92] on td at bounding box center [128, 97] width 27 height 12
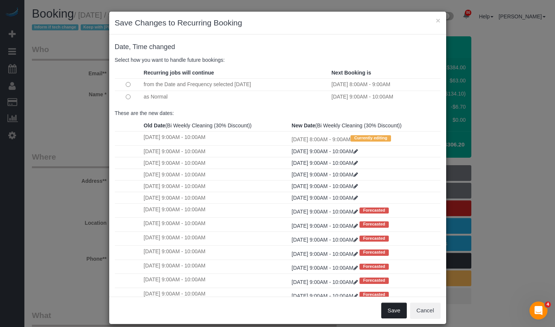
click at [394, 311] on button "Save" at bounding box center [394, 311] width 26 height 16
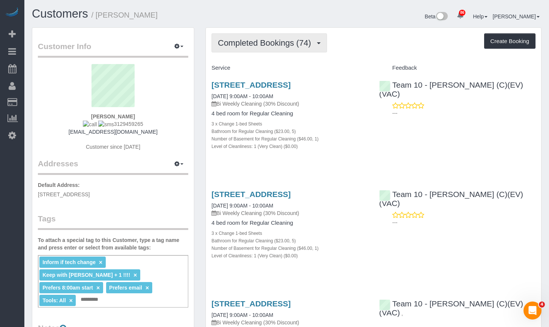
click at [316, 39] on button "Completed Bookings (74)" at bounding box center [270, 42] width 116 height 19
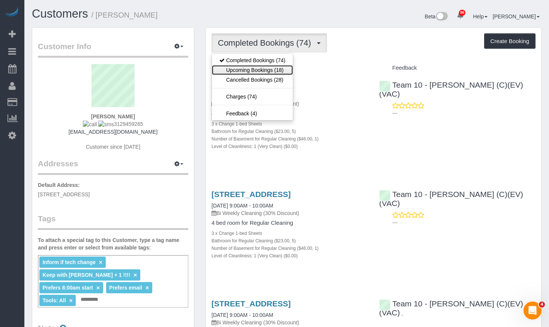
click at [290, 69] on link "Upcoming Bookings (18)" at bounding box center [252, 70] width 81 height 10
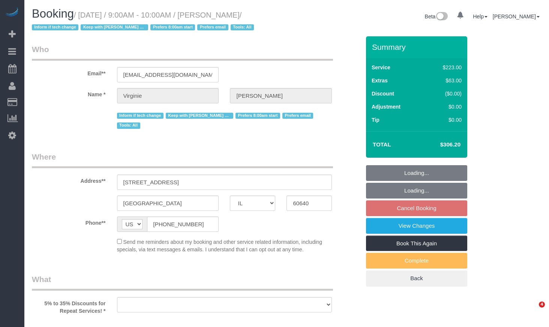
select select "IL"
select select "number:1"
select select "number:65"
select select "number:139"
select select "number:104"
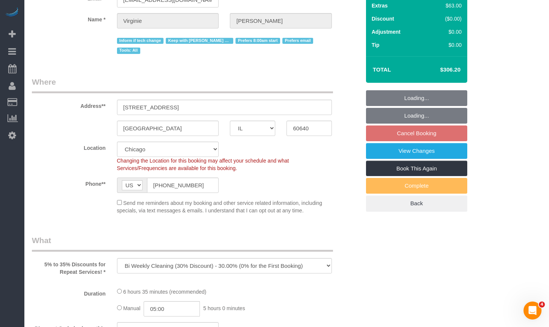
select select "object:1307"
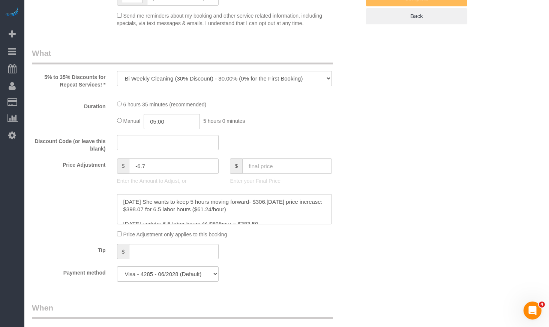
select select "512"
select select "5"
select select "1"
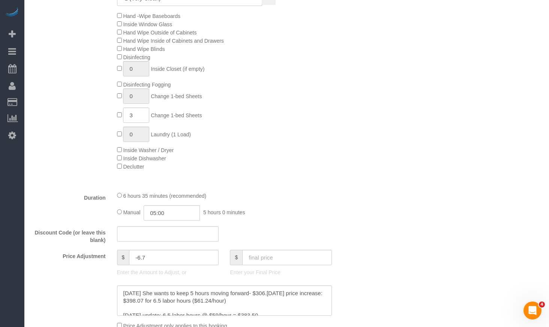
select select "5"
select select "1"
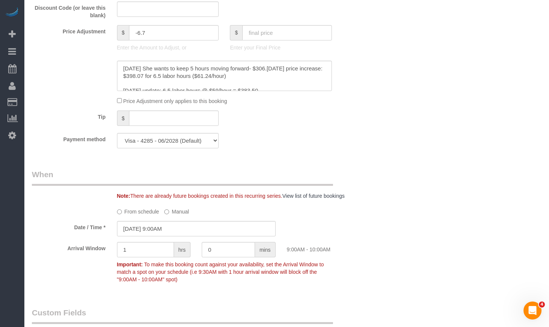
scroll to position [713, 0]
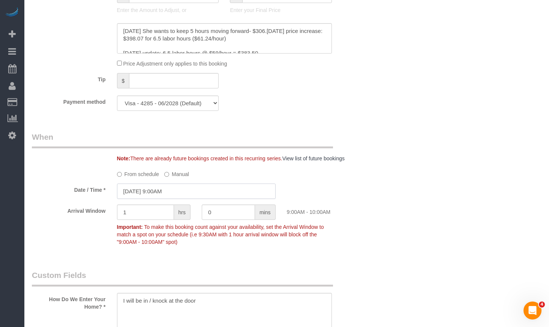
click at [190, 194] on input "10/21/2025 9:00AM" at bounding box center [196, 191] width 159 height 15
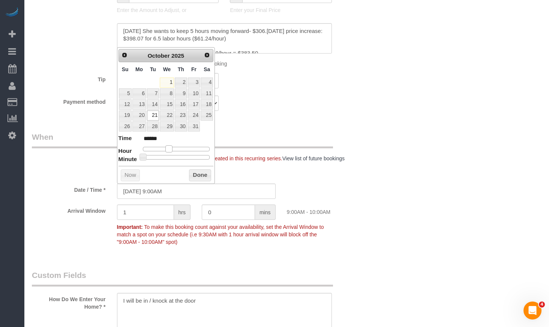
type input "10/21/2025 8:00AM"
type input "******"
click at [165, 146] on span at bounding box center [166, 149] width 7 height 7
click at [200, 176] on button "Done" at bounding box center [200, 176] width 22 height 12
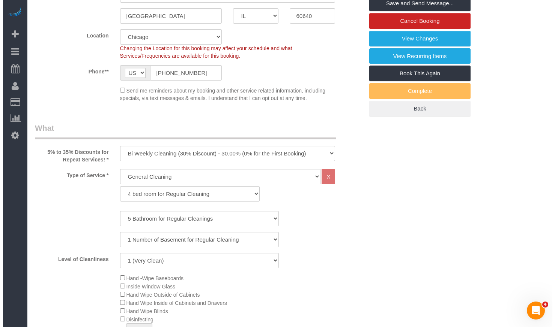
scroll to position [0, 0]
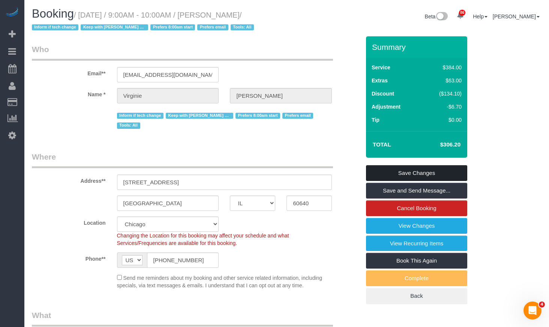
click at [427, 171] on link "Save Changes" at bounding box center [416, 173] width 101 height 16
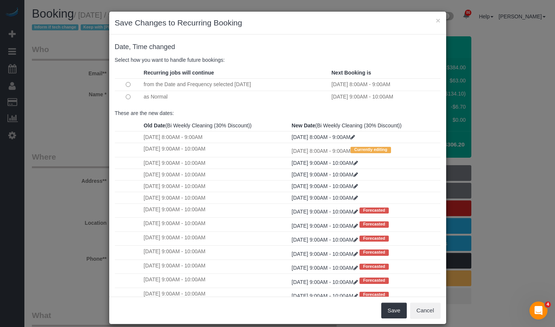
click at [123, 87] on td at bounding box center [128, 84] width 27 height 12
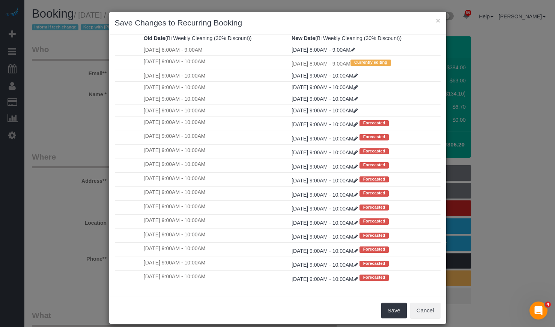
scroll to position [9, 0]
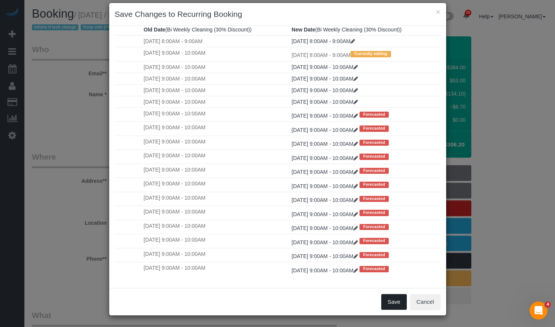
click at [381, 300] on button "Save" at bounding box center [394, 302] width 26 height 16
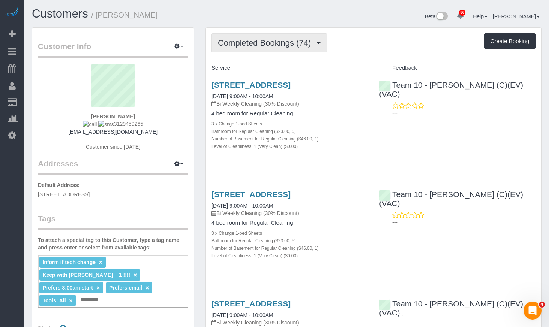
click at [299, 41] on span "Completed Bookings (74)" at bounding box center [266, 42] width 97 height 9
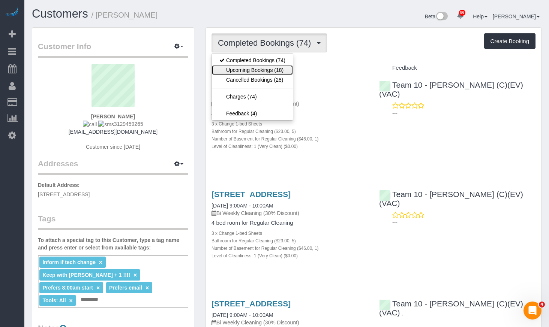
click at [283, 69] on link "Upcoming Bookings (18)" at bounding box center [252, 70] width 81 height 10
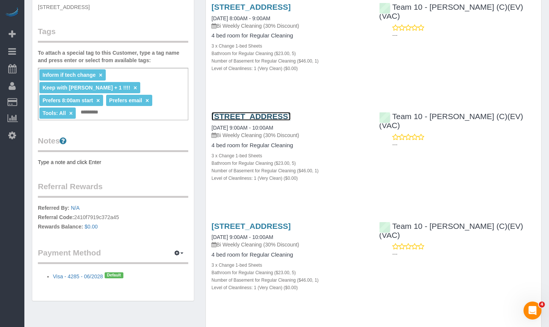
scroll to position [150, 0]
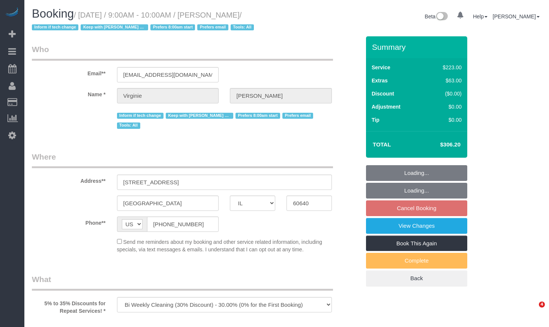
select select "IL"
select select "number:1"
select select "number:65"
select select "number:139"
select select "number:104"
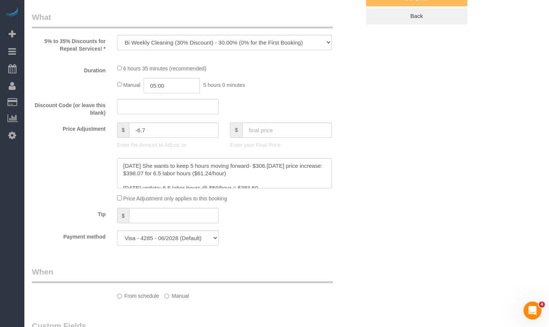
select select "512"
select select "5"
select select "1"
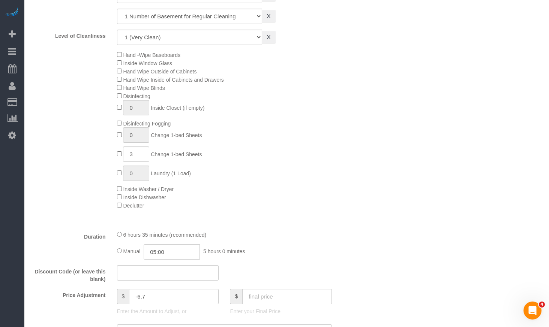
select select "object:1320"
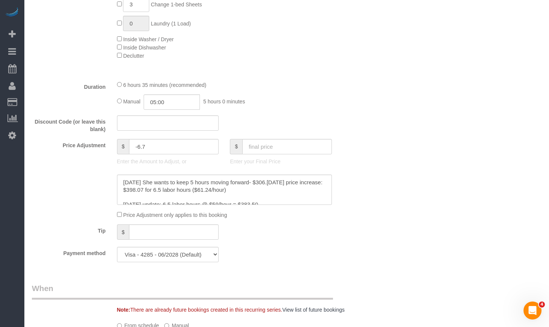
select select "5"
select select "1"
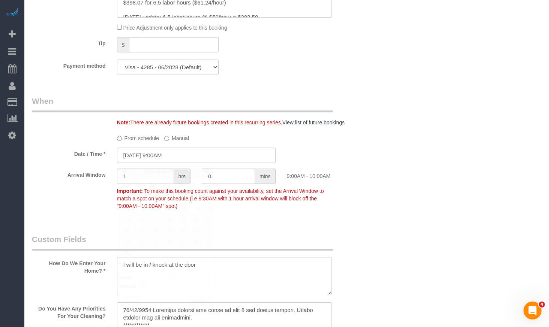
click at [194, 150] on input "11/07/2025 9:00AM" at bounding box center [196, 155] width 159 height 15
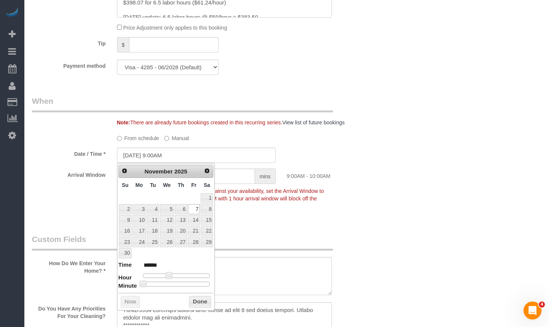
drag, startPoint x: 392, startPoint y: 110, endPoint x: 388, endPoint y: 112, distance: 4.5
click at [392, 110] on div "Who Email** vottbono@gmail.com Name * Virginie Ott-Bono Inform if tech change K…" at bounding box center [287, 127] width 510 height 1678
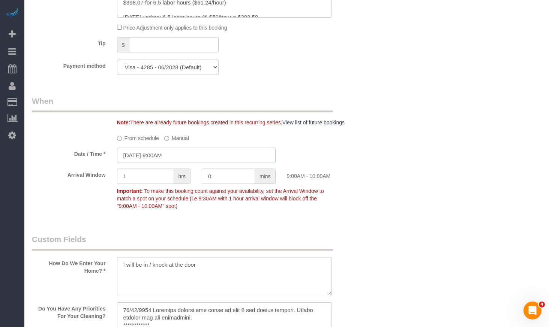
click at [204, 153] on input "11/07/2025 9:00AM" at bounding box center [196, 155] width 159 height 15
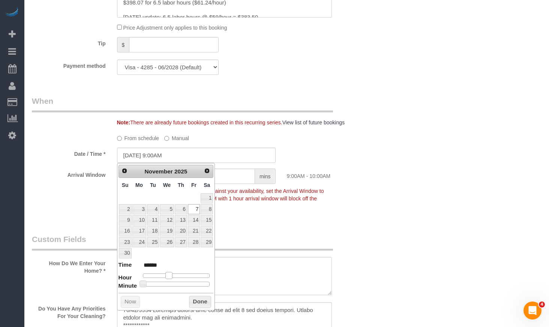
type input "11/07/2025 8:00AM"
type input "******"
click at [164, 276] on span at bounding box center [166, 275] width 7 height 7
click at [203, 306] on button "Done" at bounding box center [200, 302] width 22 height 12
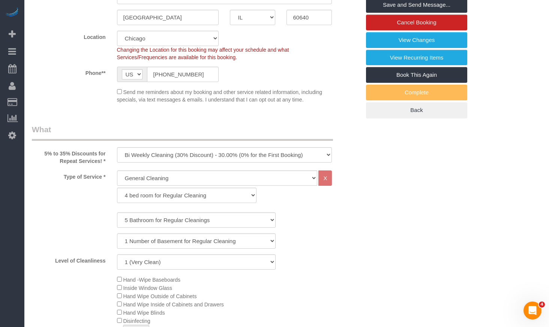
scroll to position [0, 0]
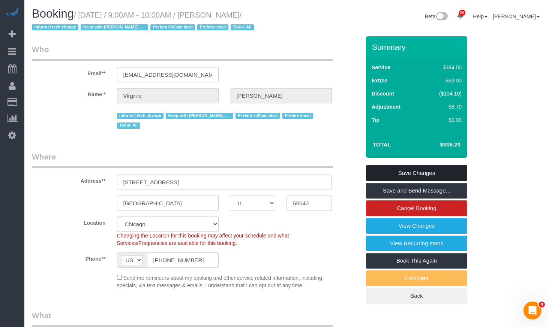
click at [414, 174] on link "Save Changes" at bounding box center [416, 173] width 101 height 16
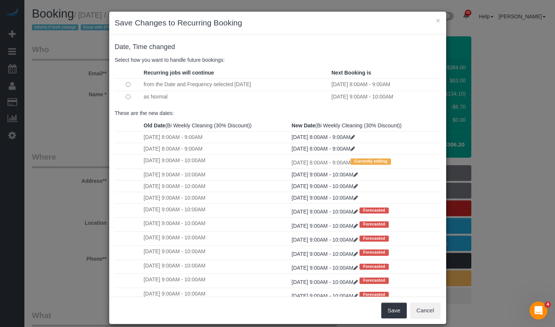
click at [124, 81] on td at bounding box center [128, 84] width 27 height 12
click at [122, 84] on td at bounding box center [128, 84] width 27 height 12
click at [391, 310] on button "Save" at bounding box center [394, 311] width 26 height 16
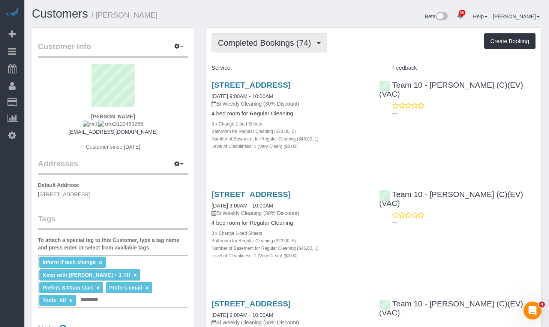
drag, startPoint x: 258, startPoint y: 40, endPoint x: 260, endPoint y: 45, distance: 4.6
click at [258, 41] on span "Completed Bookings (74)" at bounding box center [266, 42] width 97 height 9
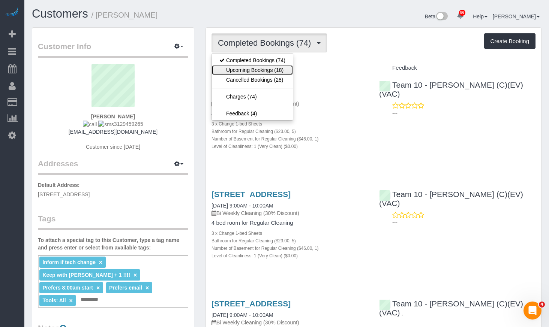
click at [261, 65] on link "Upcoming Bookings (18)" at bounding box center [252, 70] width 81 height 10
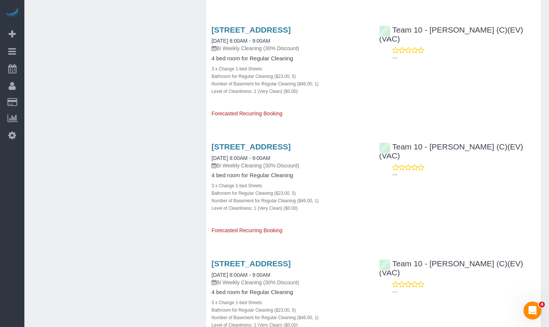
scroll to position [638, 0]
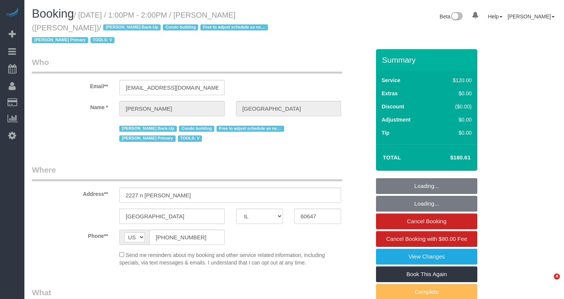
select select "IL"
select select "object:1125"
select select "string:fspay-8c63234b-ed69-4fb4-b6cf-69cb7a9f0d3a"
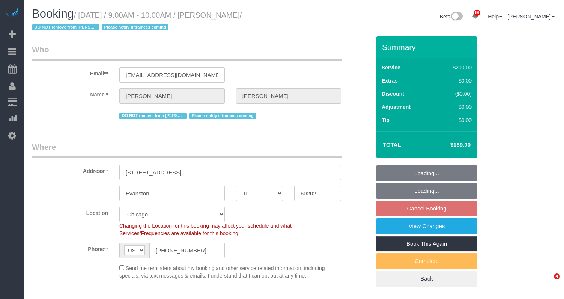
select select "IL"
select select "number:1"
select select "number:66"
select select "number:139"
select select "number:106"
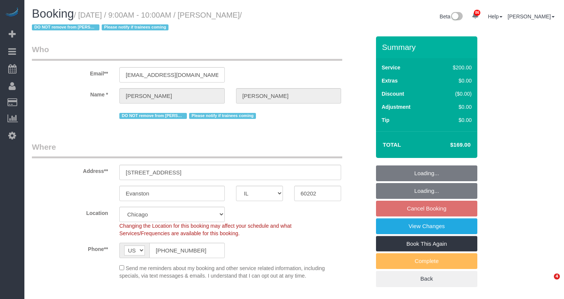
select select "object:1063"
select select "512"
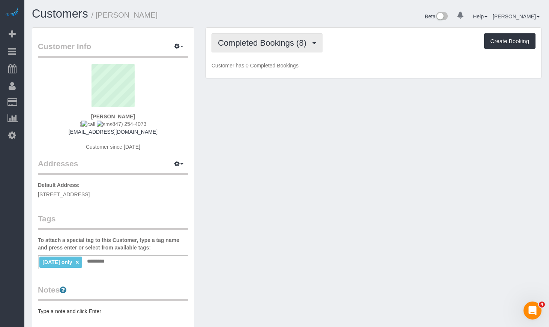
click at [273, 34] on button "Completed Bookings (8)" at bounding box center [267, 42] width 111 height 19
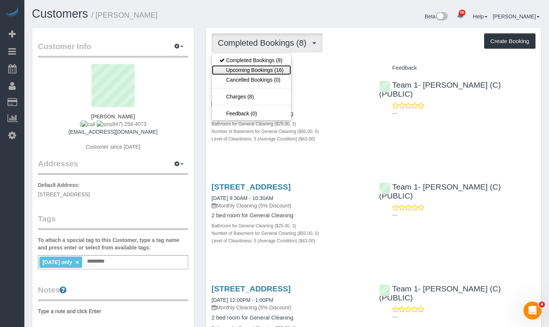
click at [265, 72] on link "Upcoming Bookings (16)" at bounding box center [251, 70] width 79 height 10
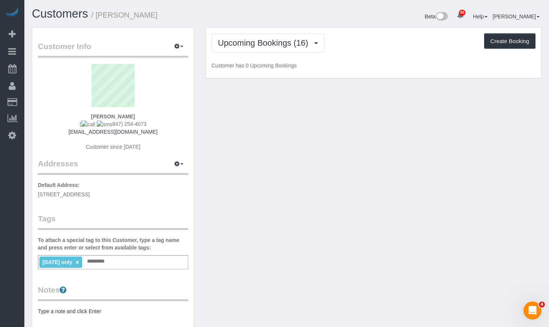
click at [269, 23] on div "Customers / [PERSON_NAME]" at bounding box center [156, 16] width 261 height 16
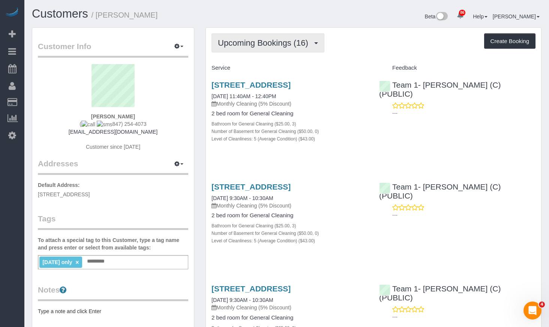
click at [309, 37] on button "Upcoming Bookings (16)" at bounding box center [268, 42] width 113 height 19
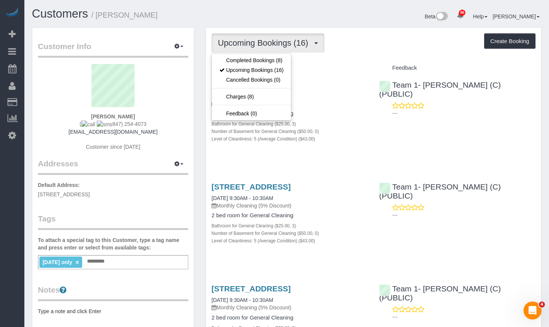
click at [377, 26] on div "Beta 86 Your Notifications You have 0 alerts × You have 1 to charge for [DATE] …" at bounding box center [417, 18] width 261 height 20
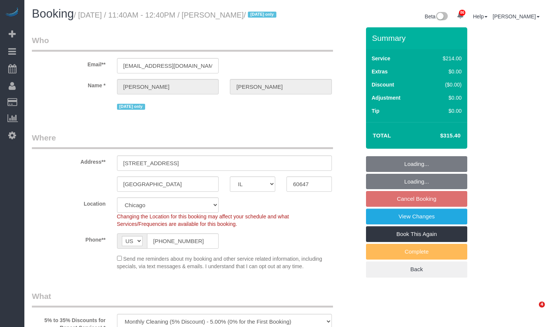
select select "IL"
select select "number:1"
select select "number:58"
select select "number:139"
select select "number:106"
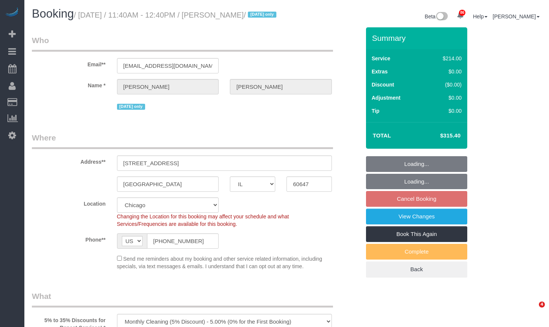
select select "object:1204"
select select "512"
select select "3"
select select "5"
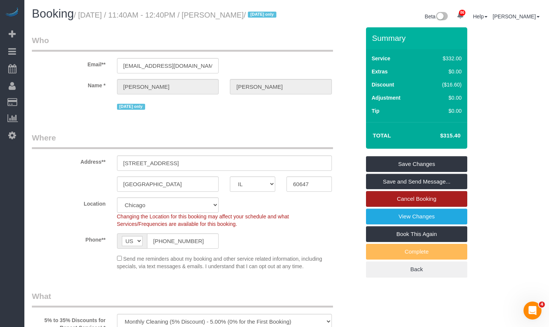
click at [433, 207] on link "Cancel Booking" at bounding box center [416, 199] width 101 height 16
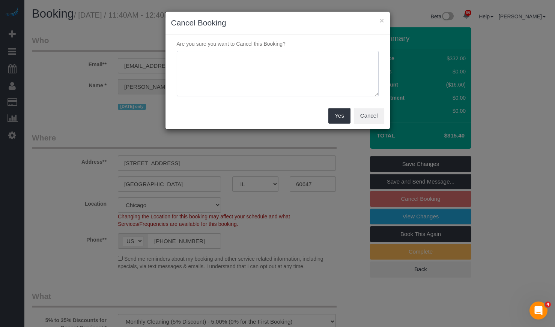
click at [252, 73] on textarea at bounding box center [278, 74] width 202 height 46
drag, startPoint x: 276, startPoint y: 70, endPoint x: 111, endPoint y: 38, distance: 168.5
click at [114, 38] on div "× Cancel Booking Are you sure you want to Cancel this Booking? Yes Cancel" at bounding box center [277, 163] width 555 height 327
type textarea "Client will be out of town"
click at [341, 119] on button "Yes" at bounding box center [339, 116] width 22 height 16
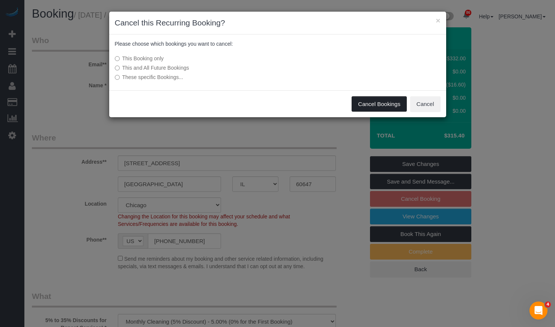
click at [373, 106] on button "Cancel Bookings" at bounding box center [379, 104] width 55 height 16
